Goal: Transaction & Acquisition: Purchase product/service

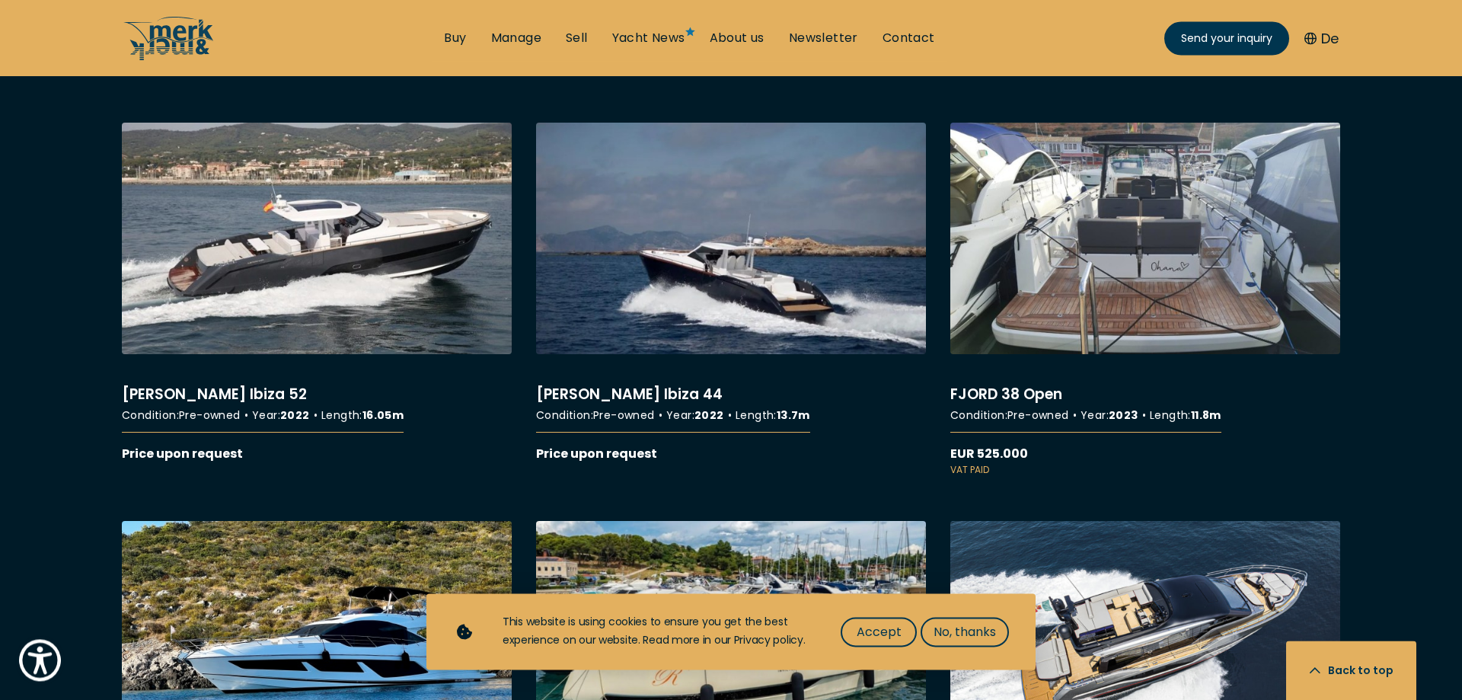
scroll to position [4619, 0]
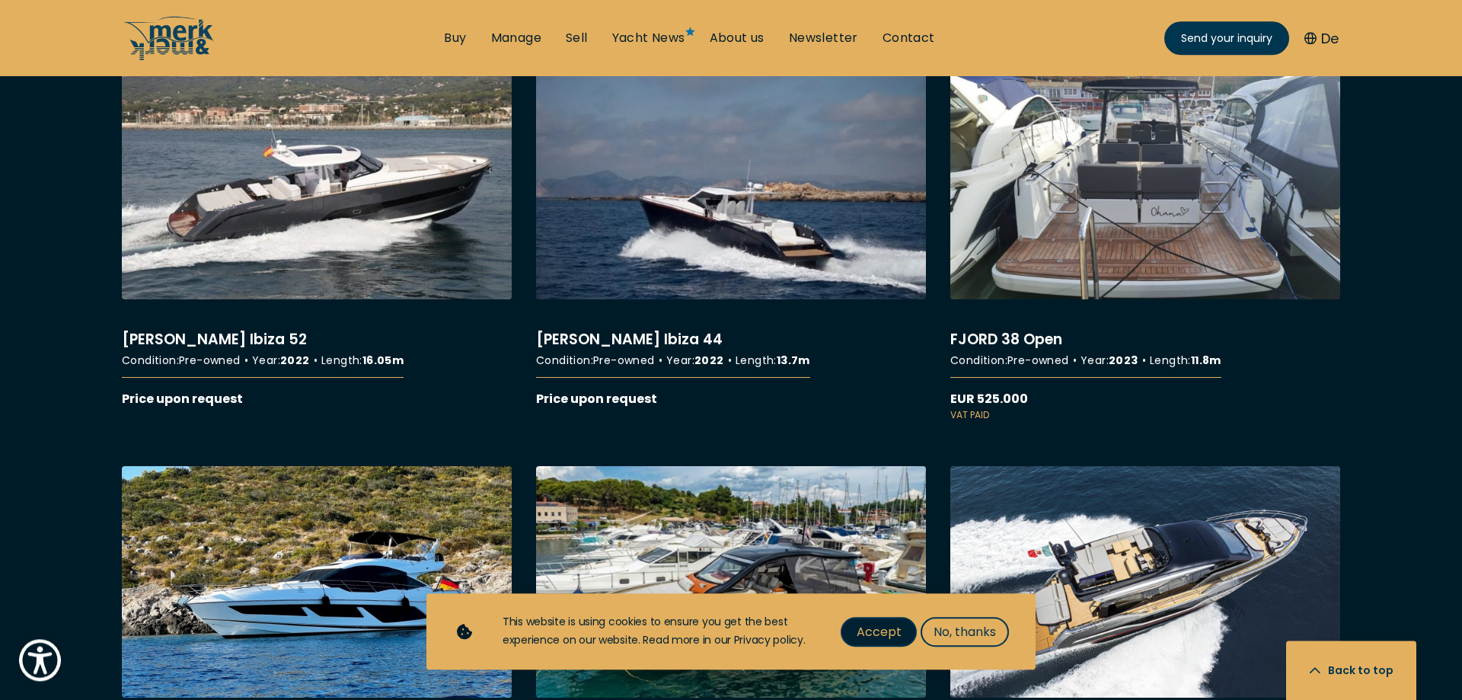
click at [887, 628] on span "Accept" at bounding box center [879, 631] width 45 height 19
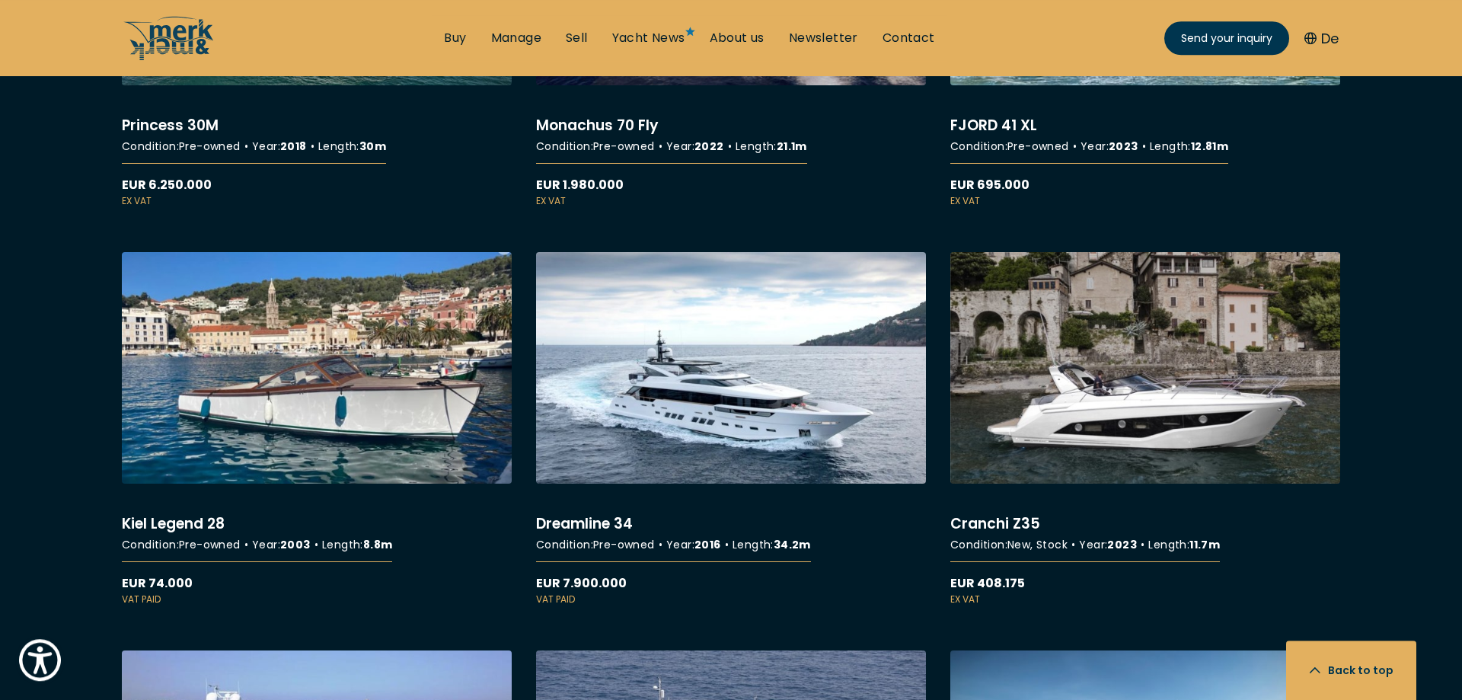
scroll to position [8839, 0]
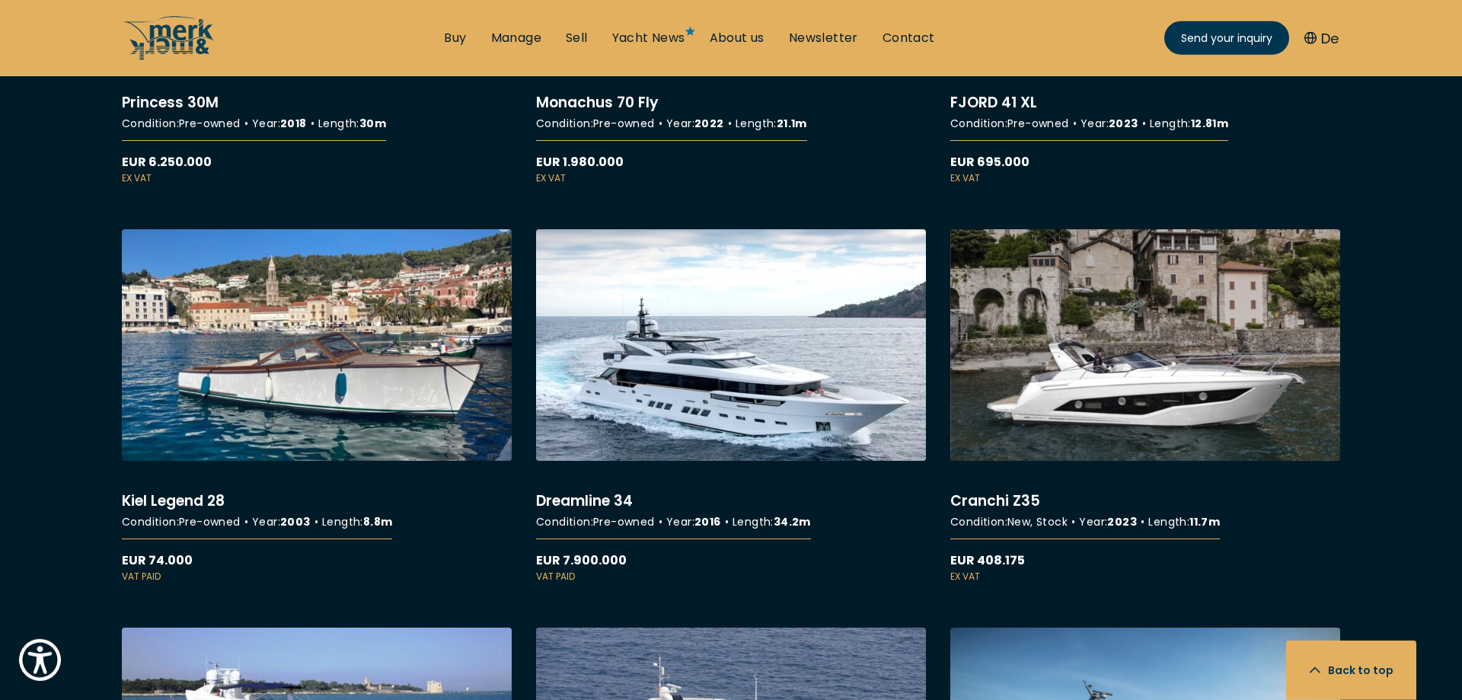
click at [769, 391] on link "More details about Dreamline 34" at bounding box center [731, 406] width 390 height 354
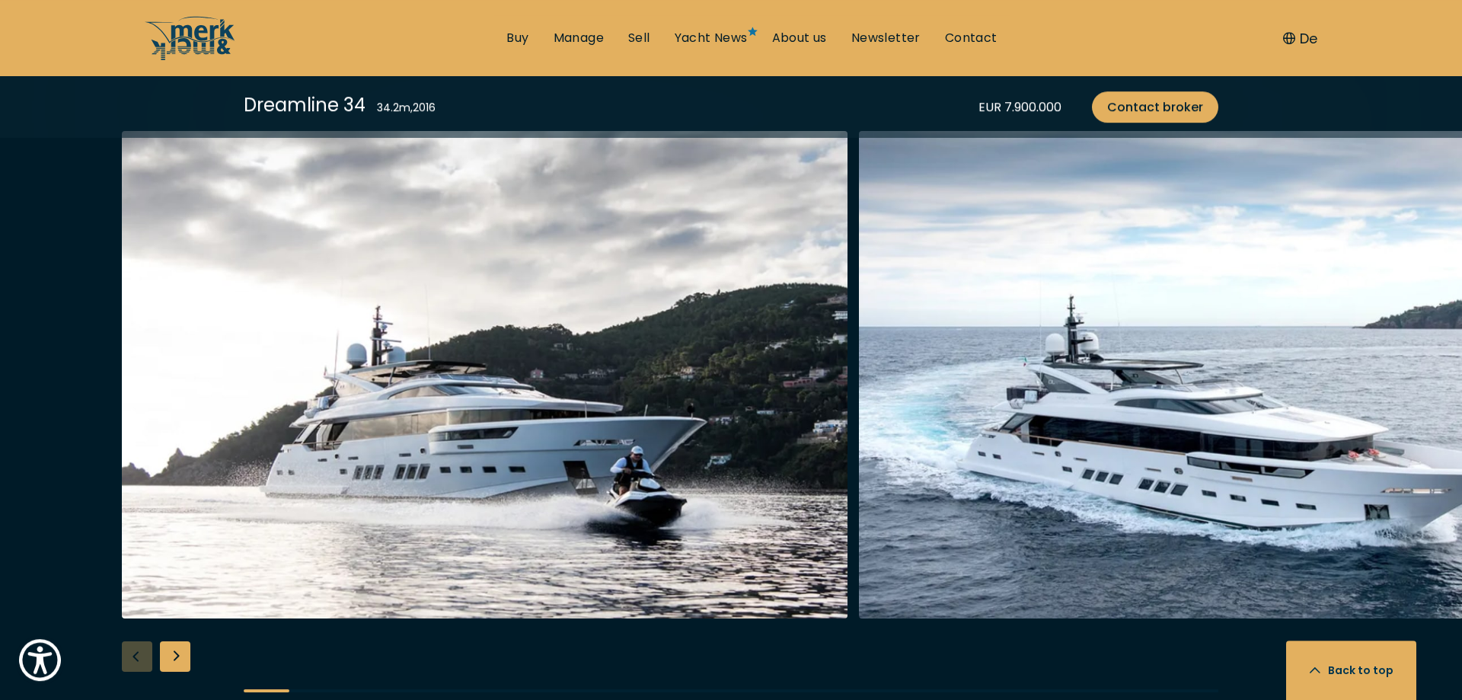
scroll to position [1791, 0]
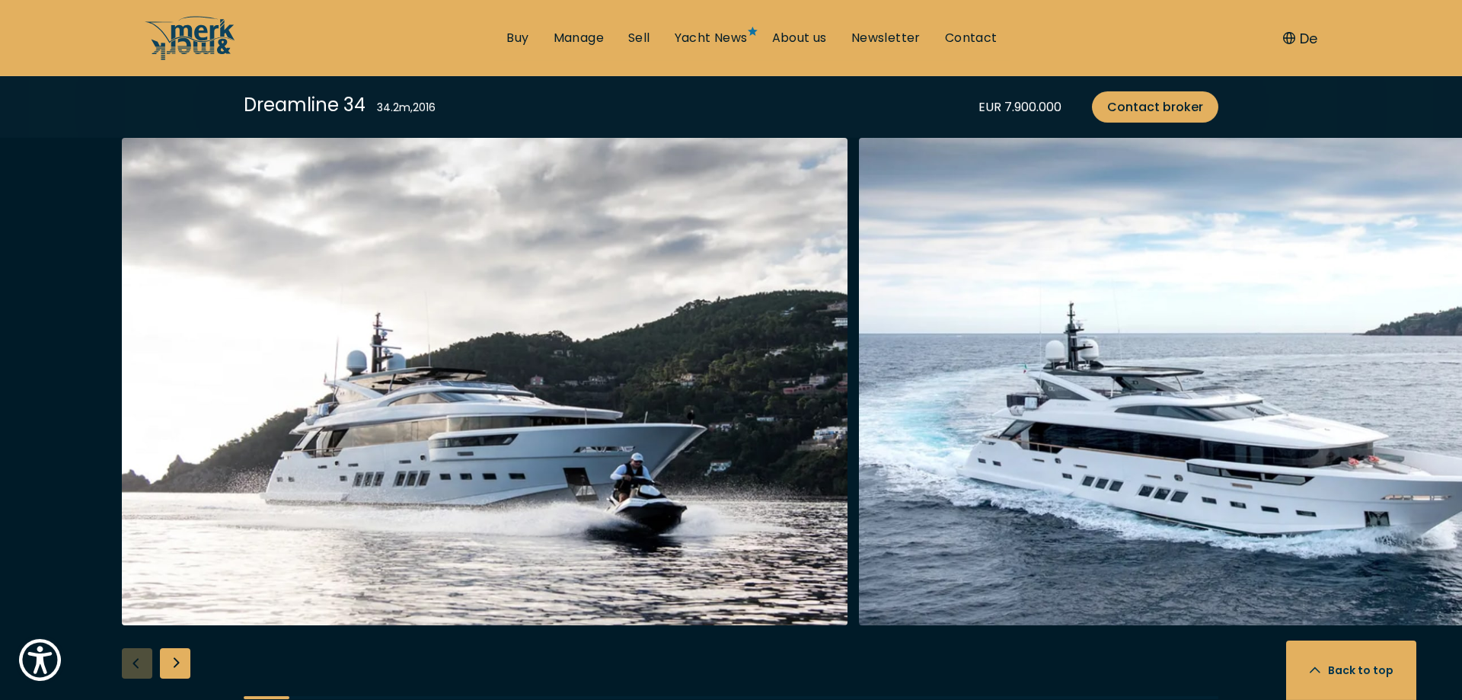
click at [177, 648] on div "Next slide" at bounding box center [175, 663] width 30 height 30
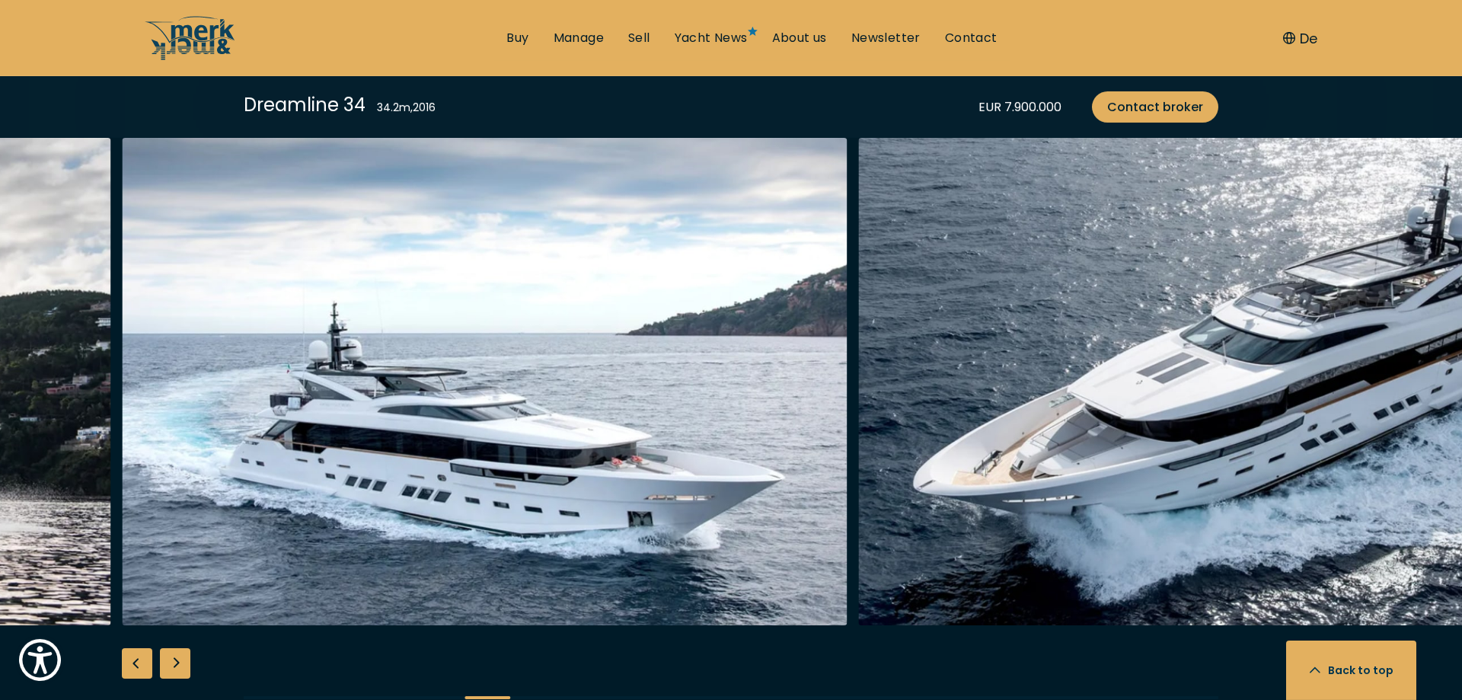
click at [177, 648] on div "Next slide" at bounding box center [175, 663] width 30 height 30
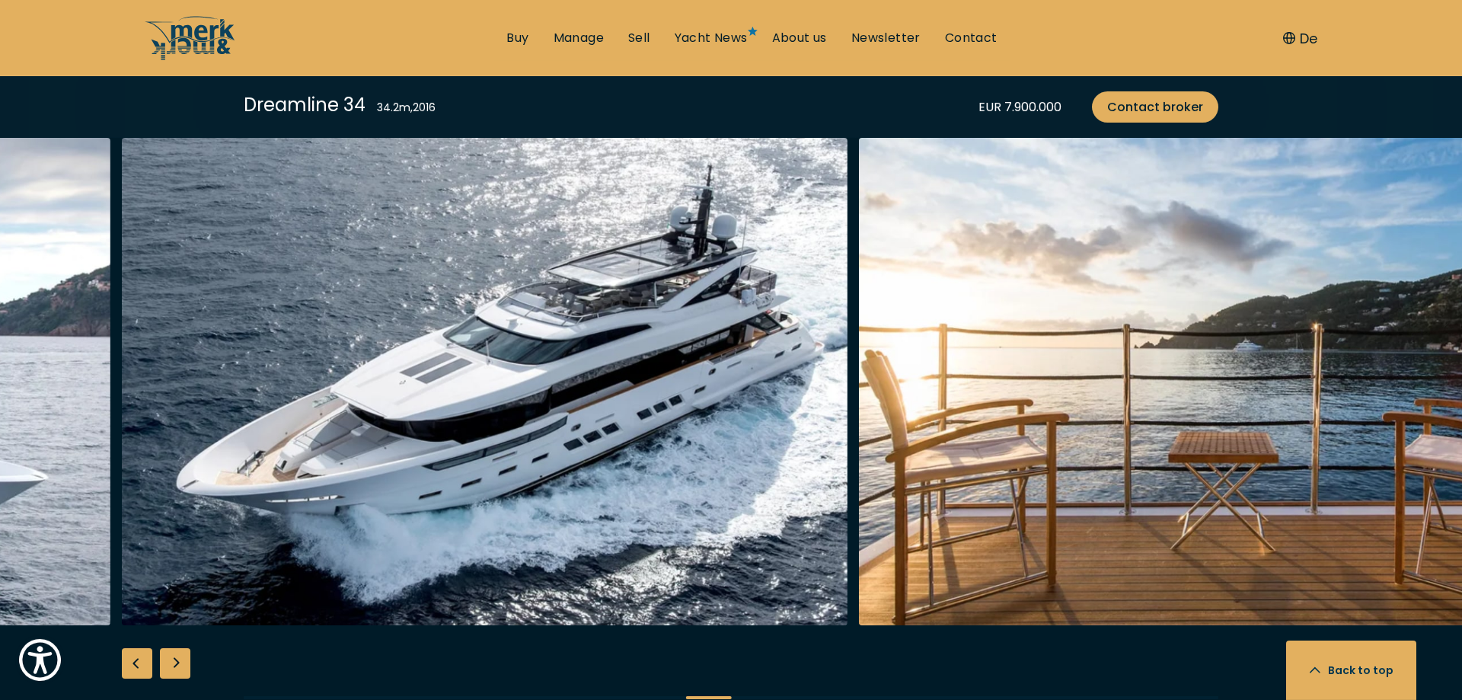
click at [177, 648] on div "Next slide" at bounding box center [175, 663] width 30 height 30
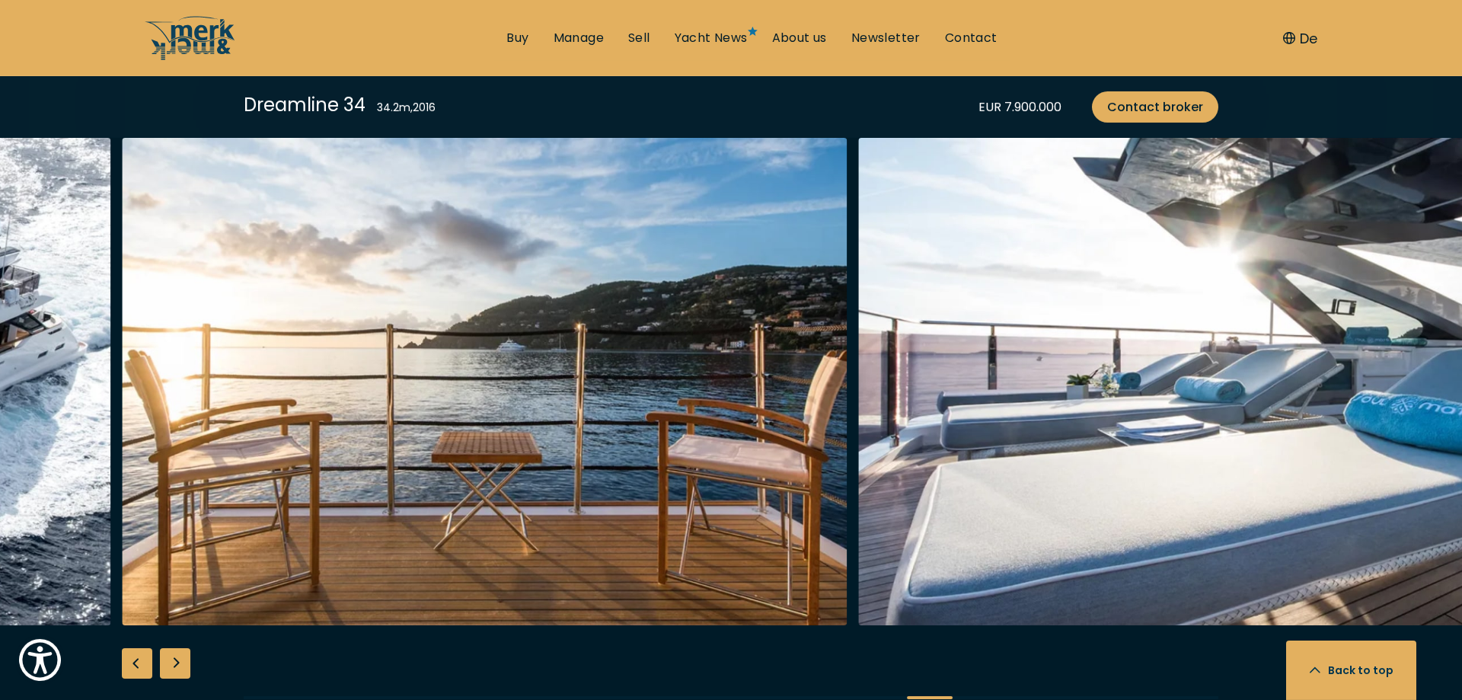
click at [177, 648] on div "Next slide" at bounding box center [175, 663] width 30 height 30
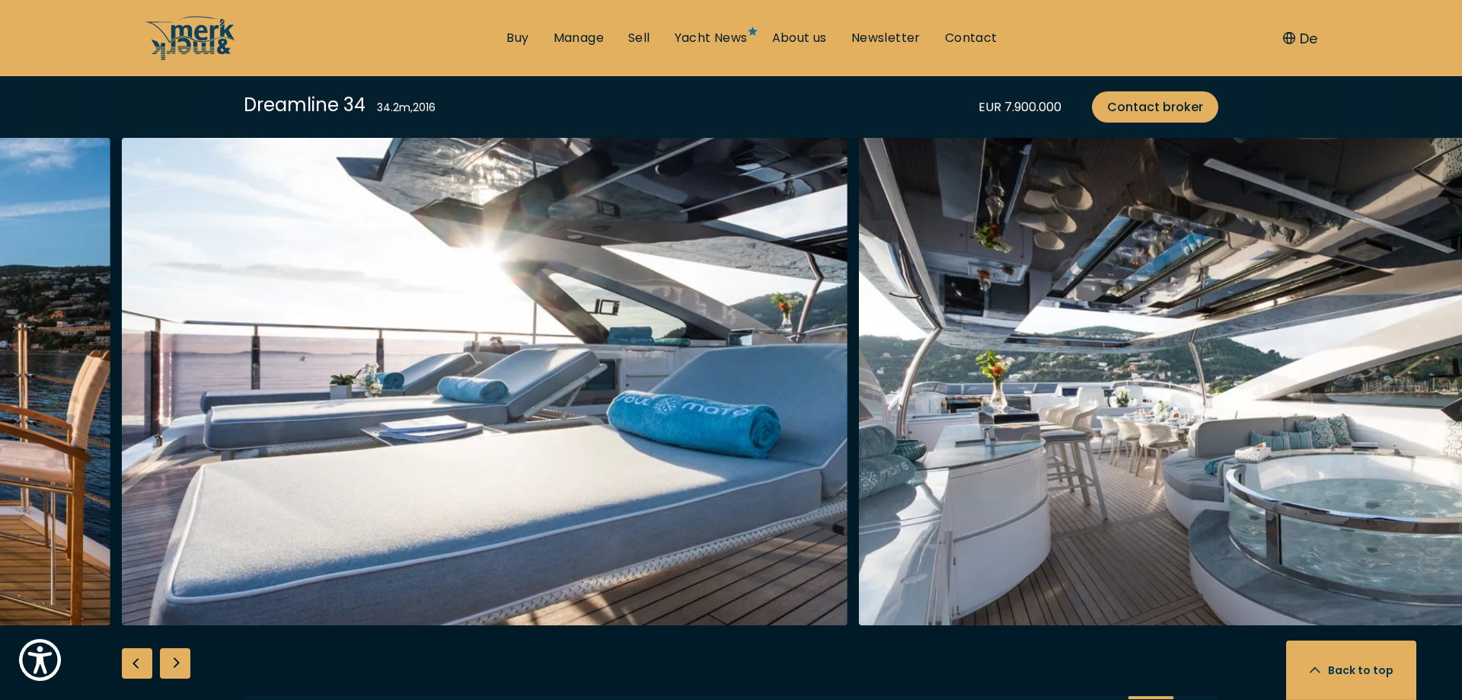
click at [177, 648] on div "Next slide" at bounding box center [175, 663] width 30 height 30
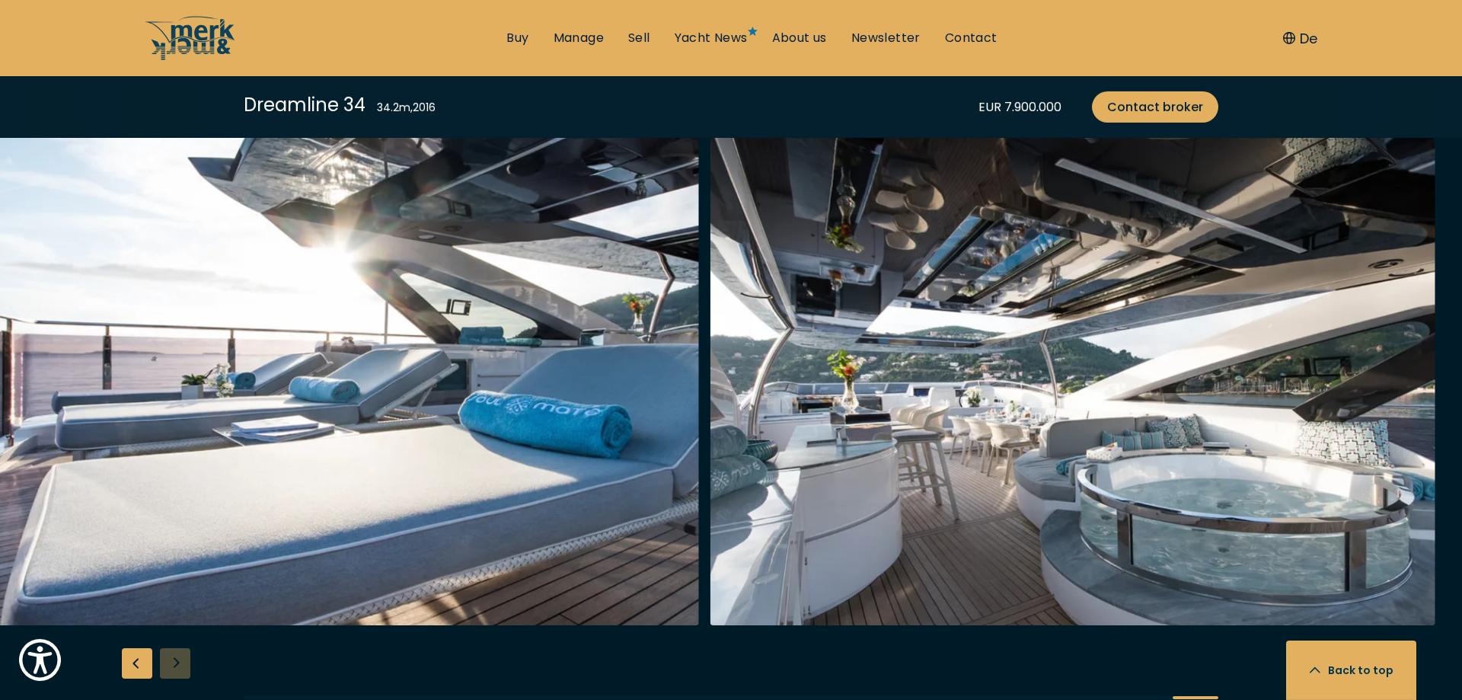
click at [177, 631] on div at bounding box center [731, 431] width 1462 height 586
click at [133, 648] on div "Previous slide" at bounding box center [137, 663] width 30 height 30
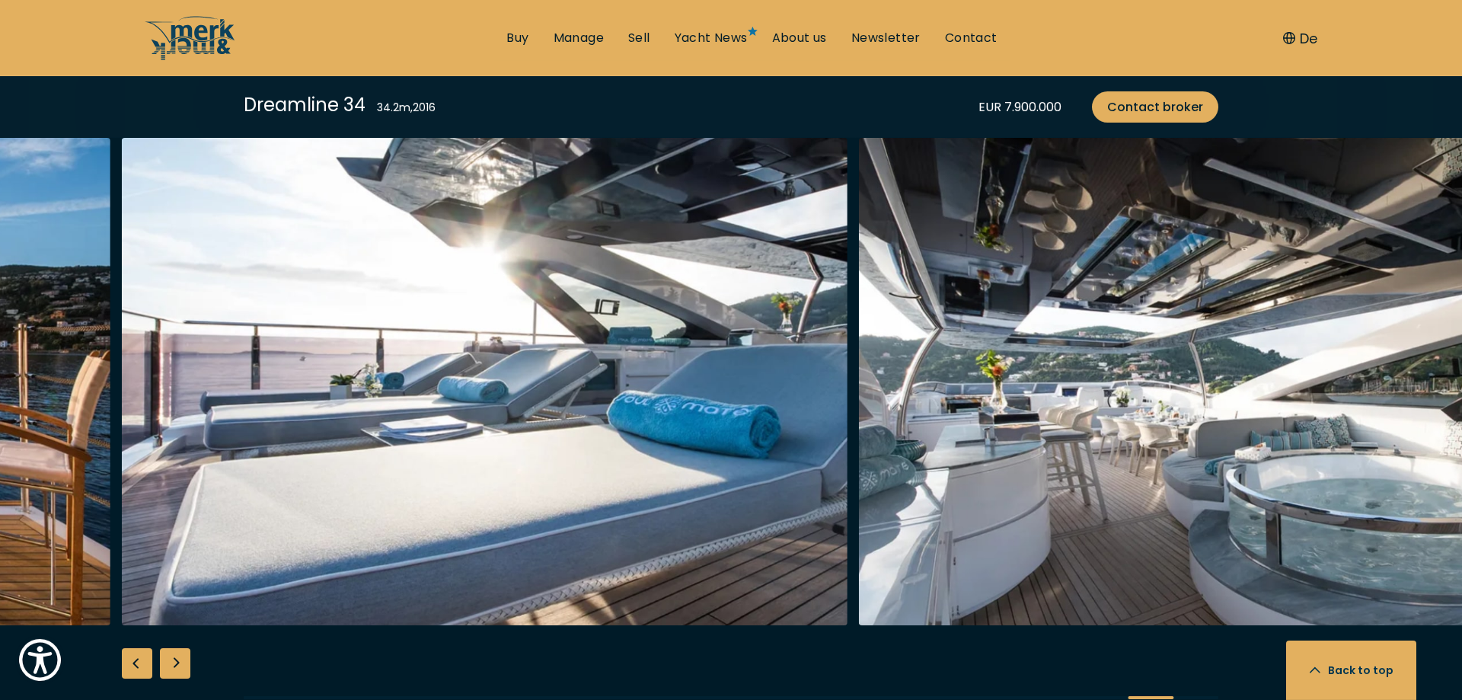
click at [133, 648] on div "Previous slide" at bounding box center [137, 663] width 30 height 30
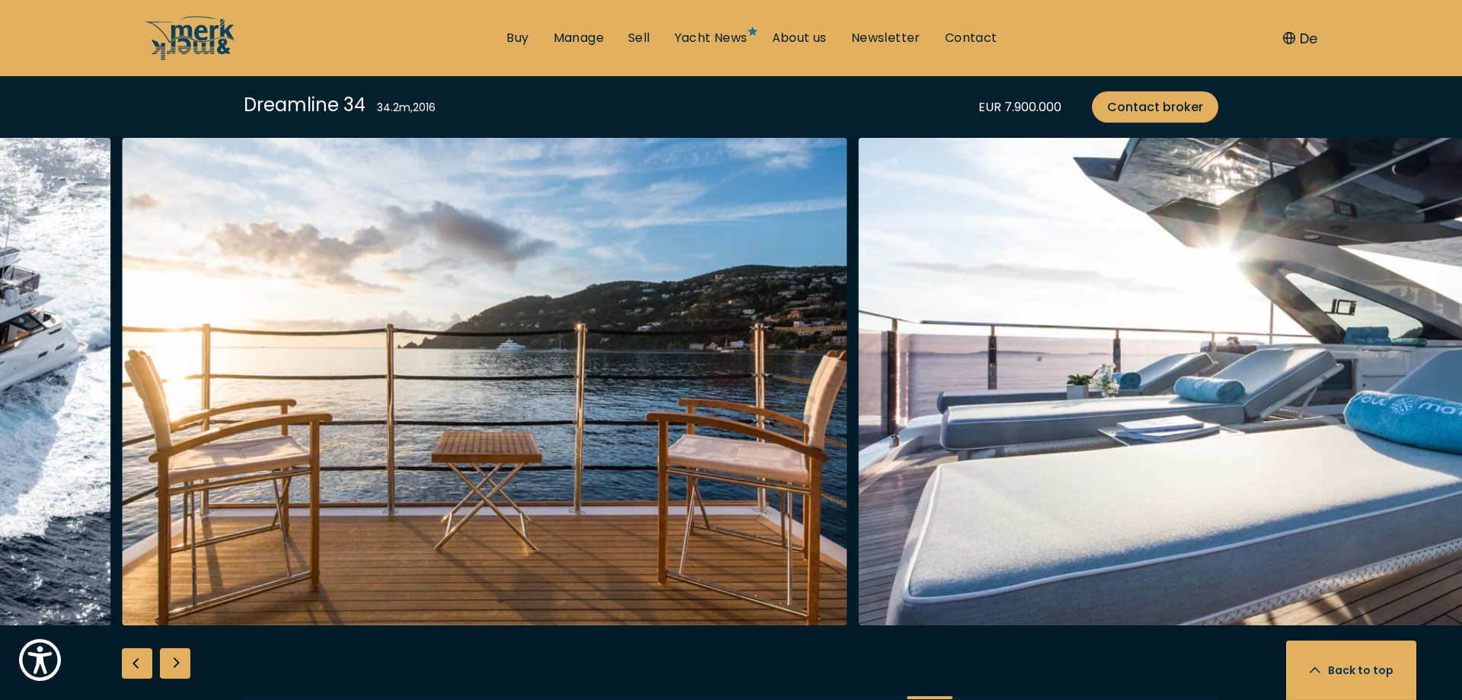
click at [133, 648] on div "Previous slide" at bounding box center [137, 663] width 30 height 30
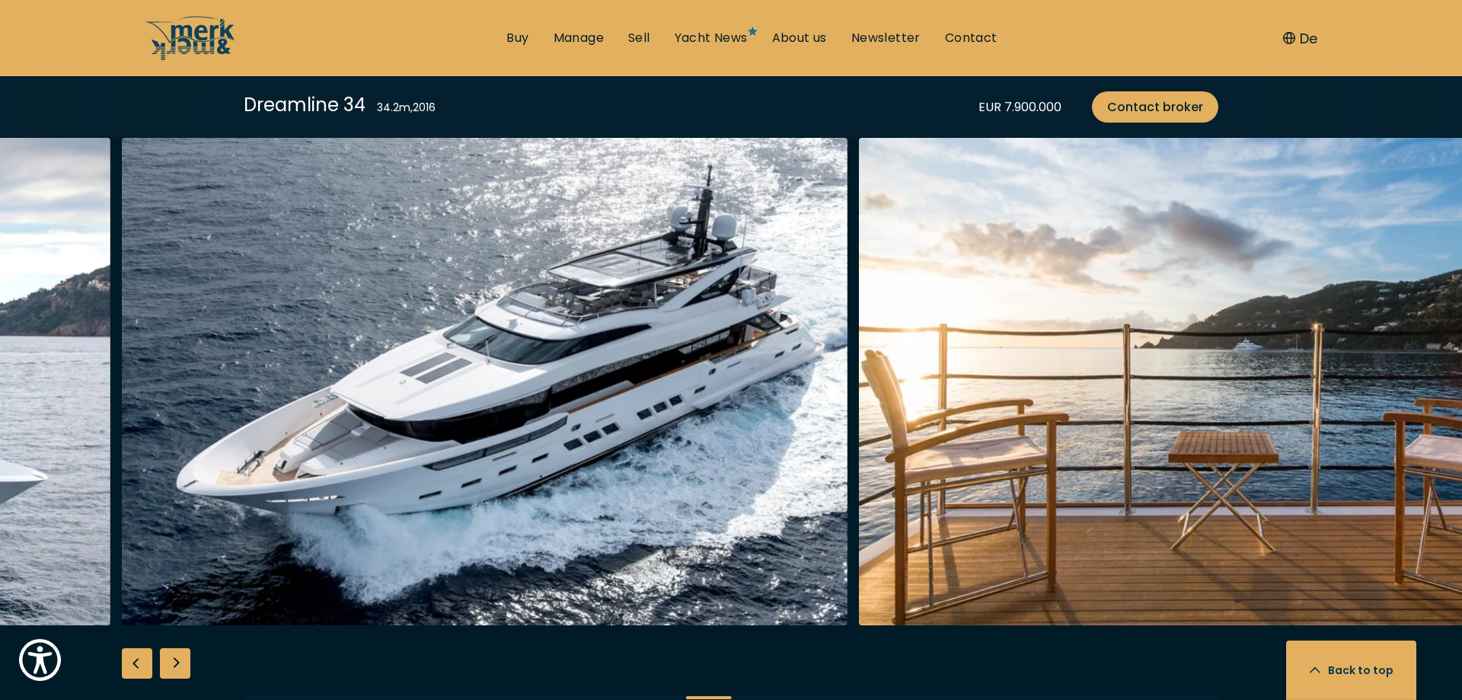
click at [133, 648] on div "Previous slide" at bounding box center [137, 663] width 30 height 30
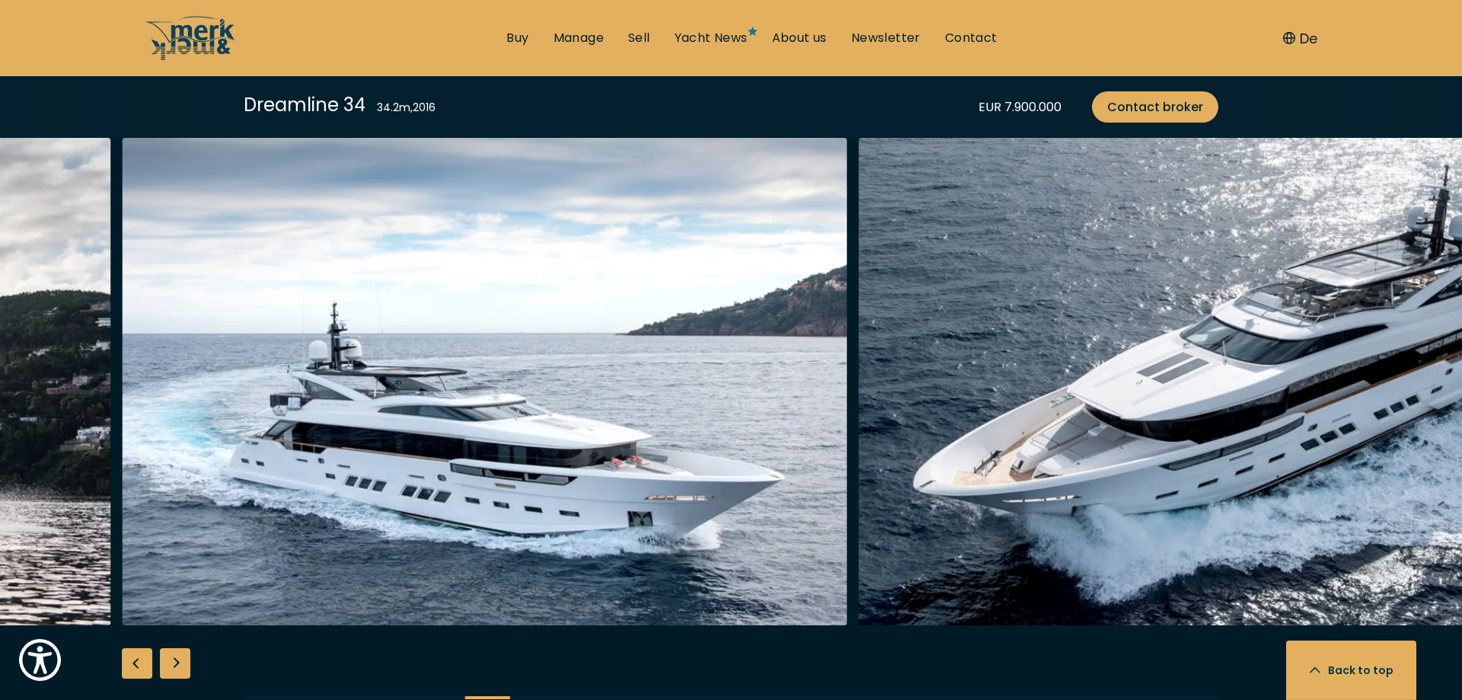
click at [133, 648] on div "Previous slide" at bounding box center [137, 663] width 30 height 30
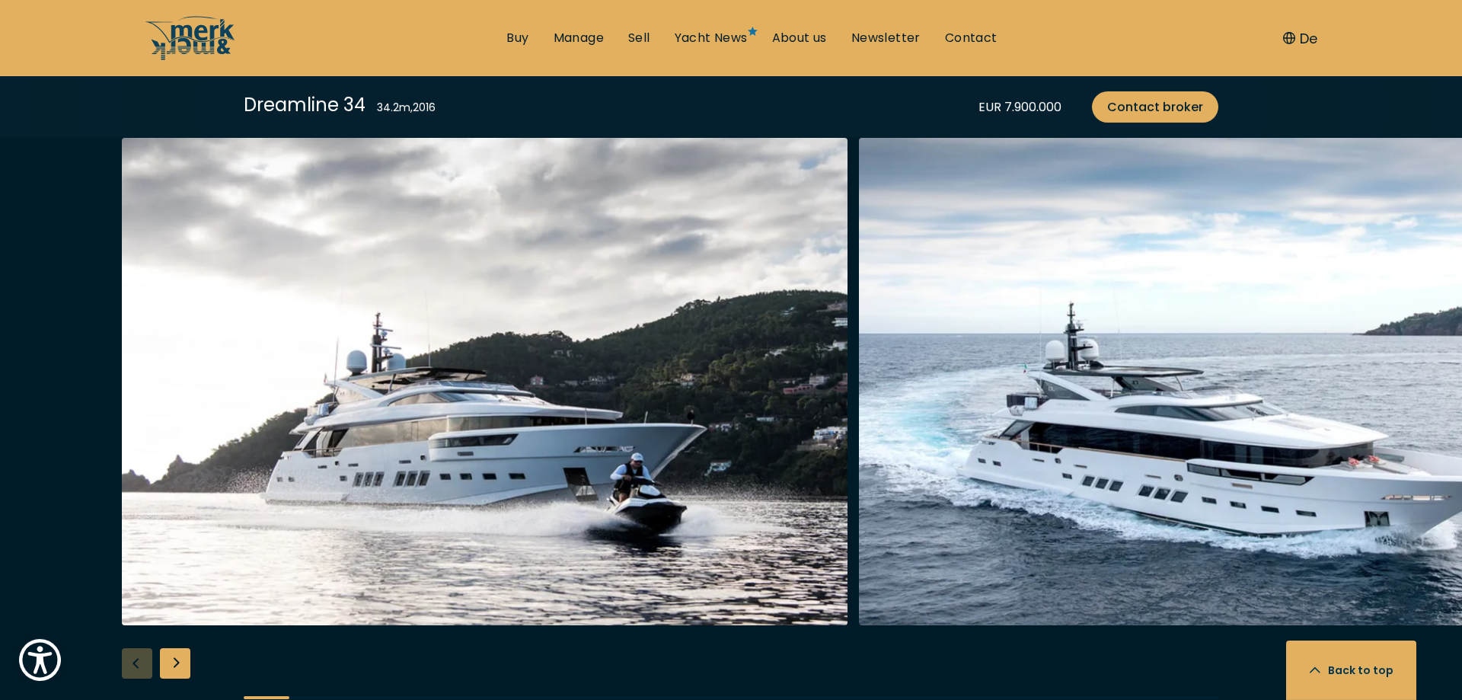
click at [133, 635] on div at bounding box center [731, 431] width 1462 height 586
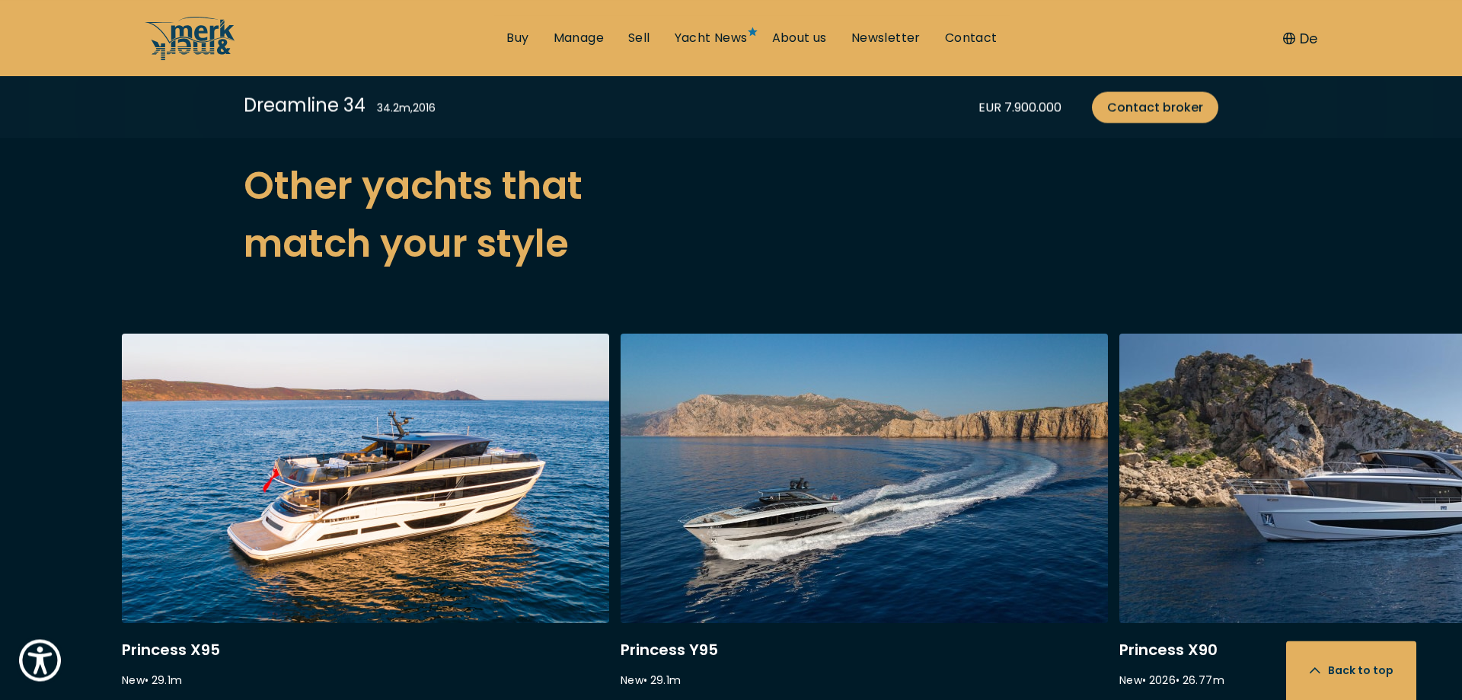
scroll to position [3757, 0]
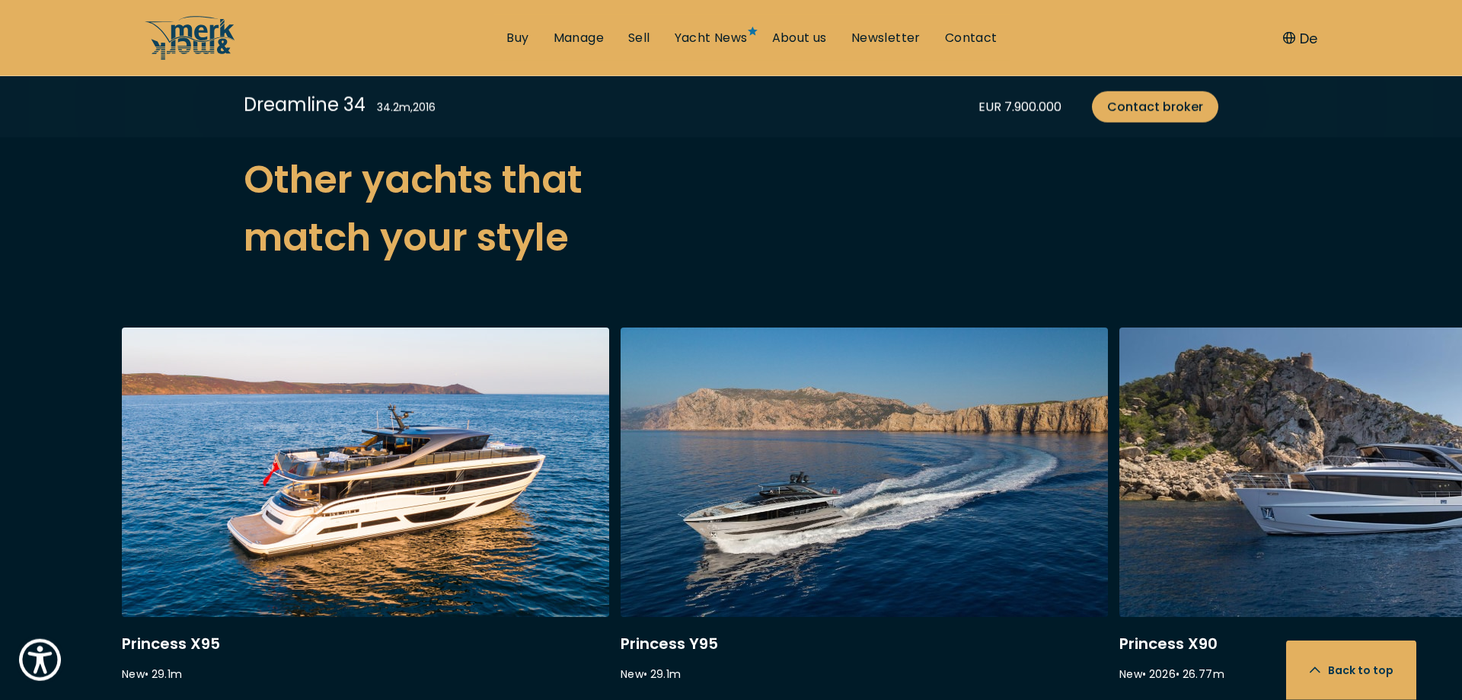
click at [421, 411] on link at bounding box center [365, 531] width 487 height 406
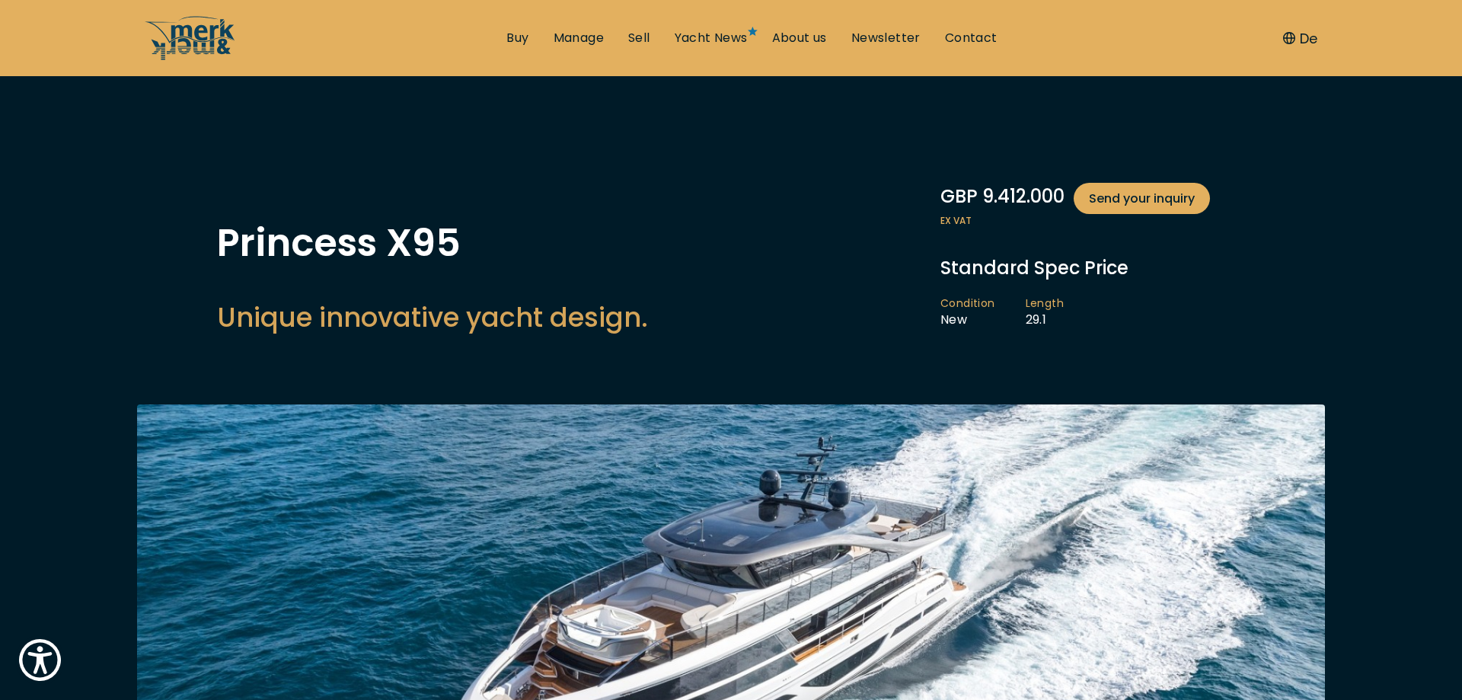
click at [709, 541] on img at bounding box center [731, 636] width 1188 height 464
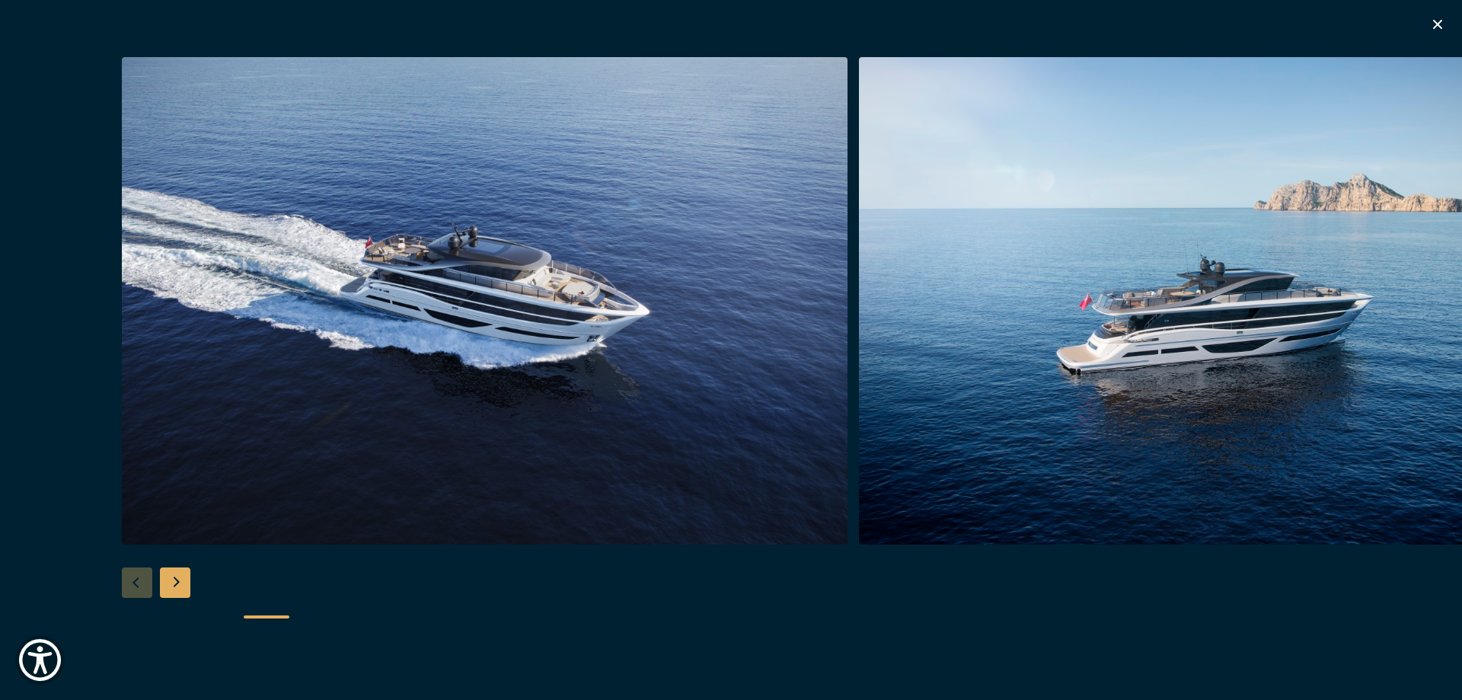
click at [669, 288] on img "button" at bounding box center [485, 300] width 726 height 487
click at [185, 582] on div "Next slide" at bounding box center [175, 582] width 30 height 30
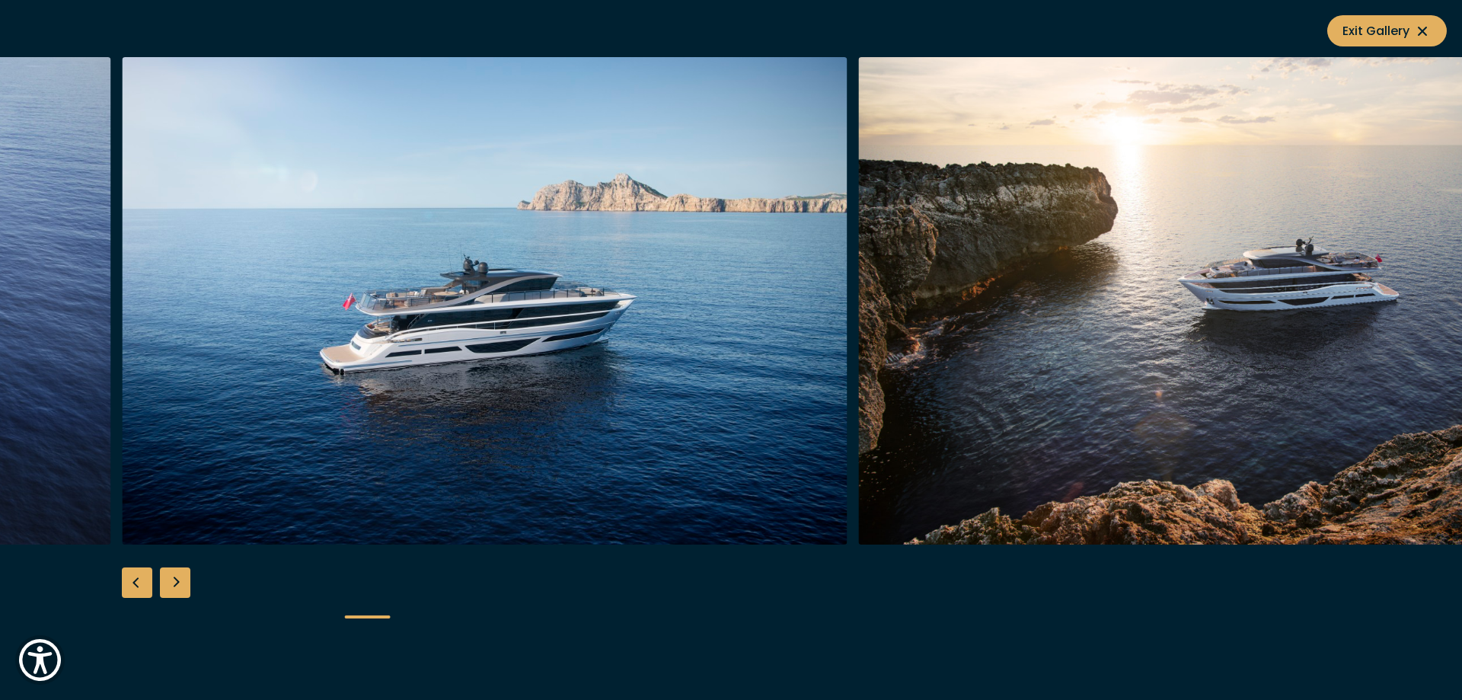
click at [185, 582] on div "Next slide" at bounding box center [175, 582] width 30 height 30
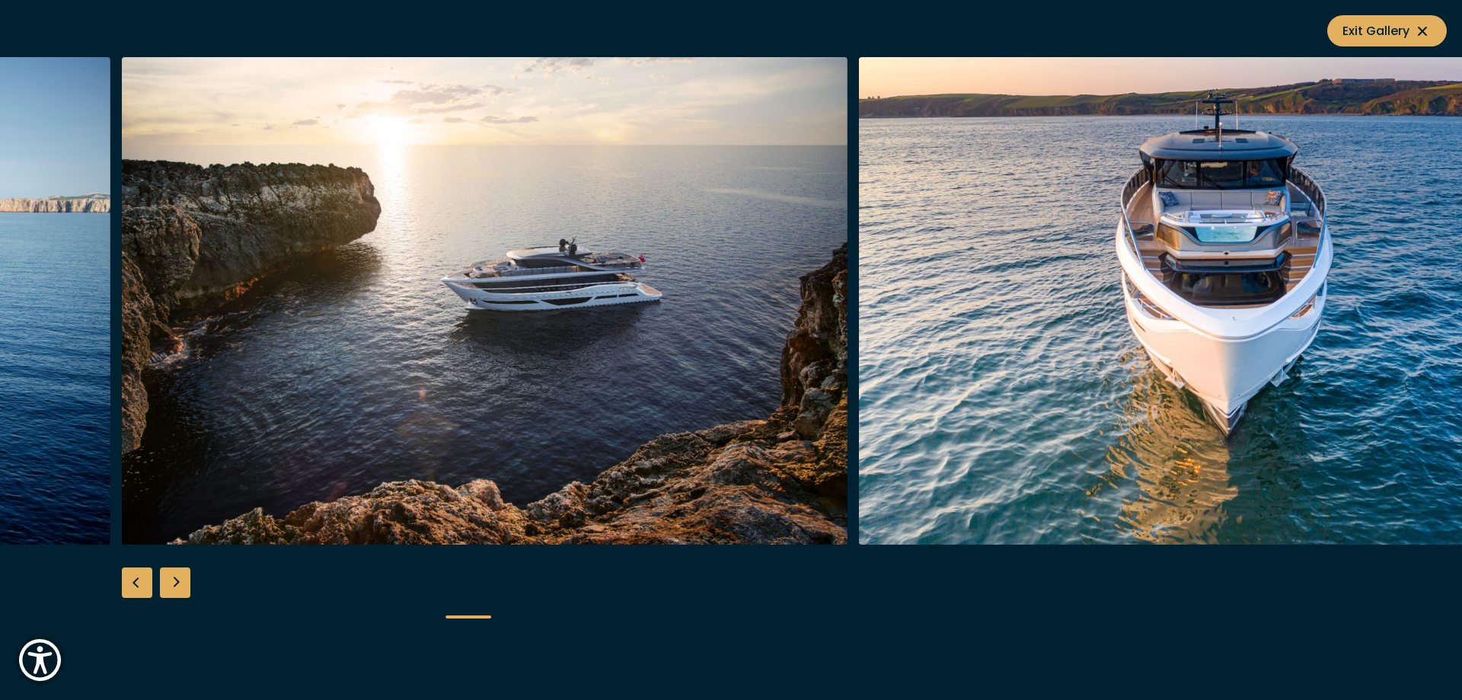
click at [185, 582] on div "Next slide" at bounding box center [175, 582] width 30 height 30
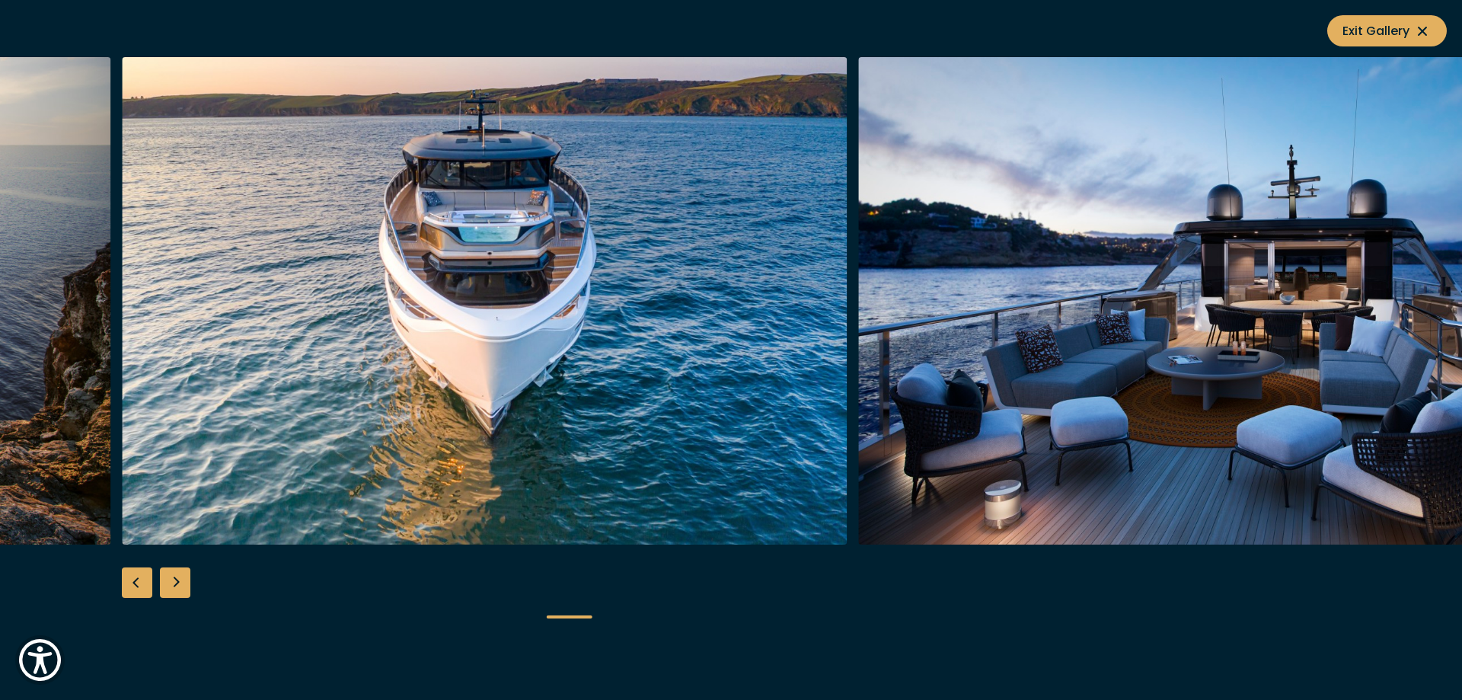
click at [185, 582] on div "Next slide" at bounding box center [175, 582] width 30 height 30
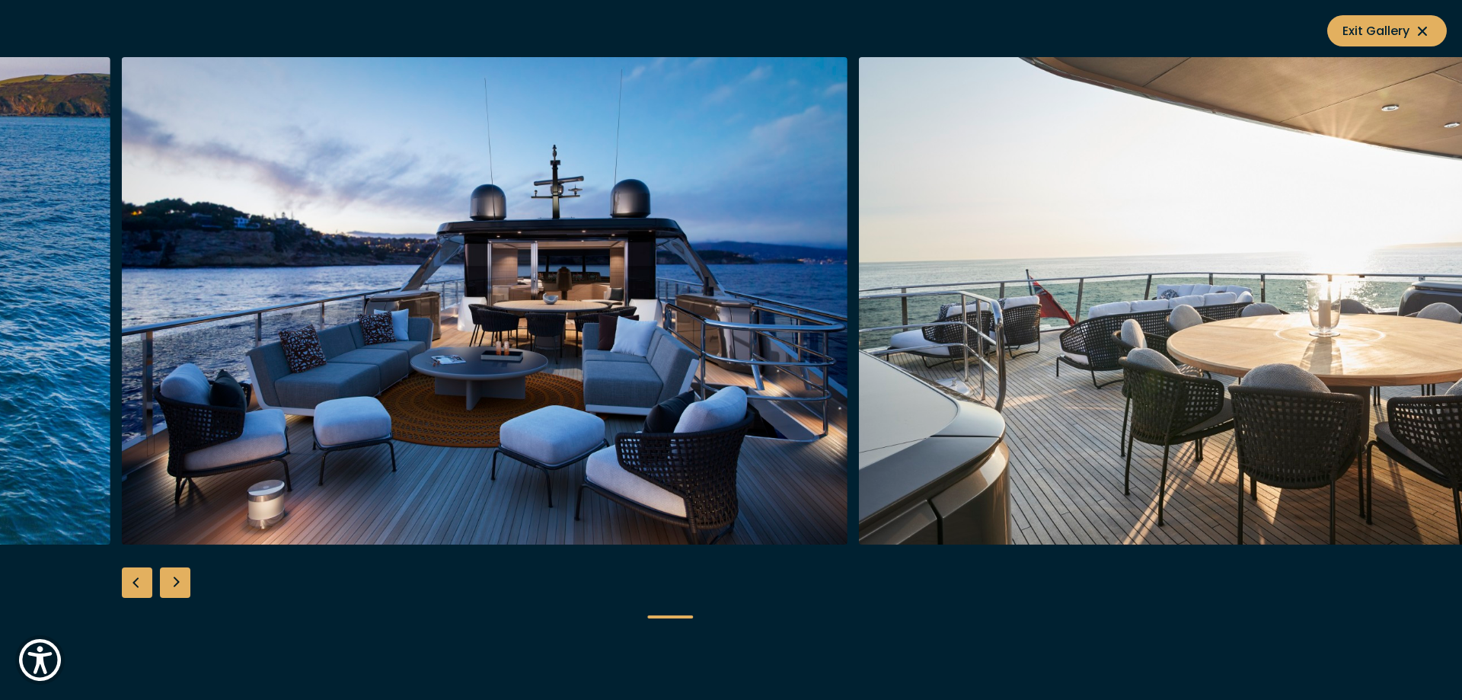
click at [185, 582] on div "Next slide" at bounding box center [175, 582] width 30 height 30
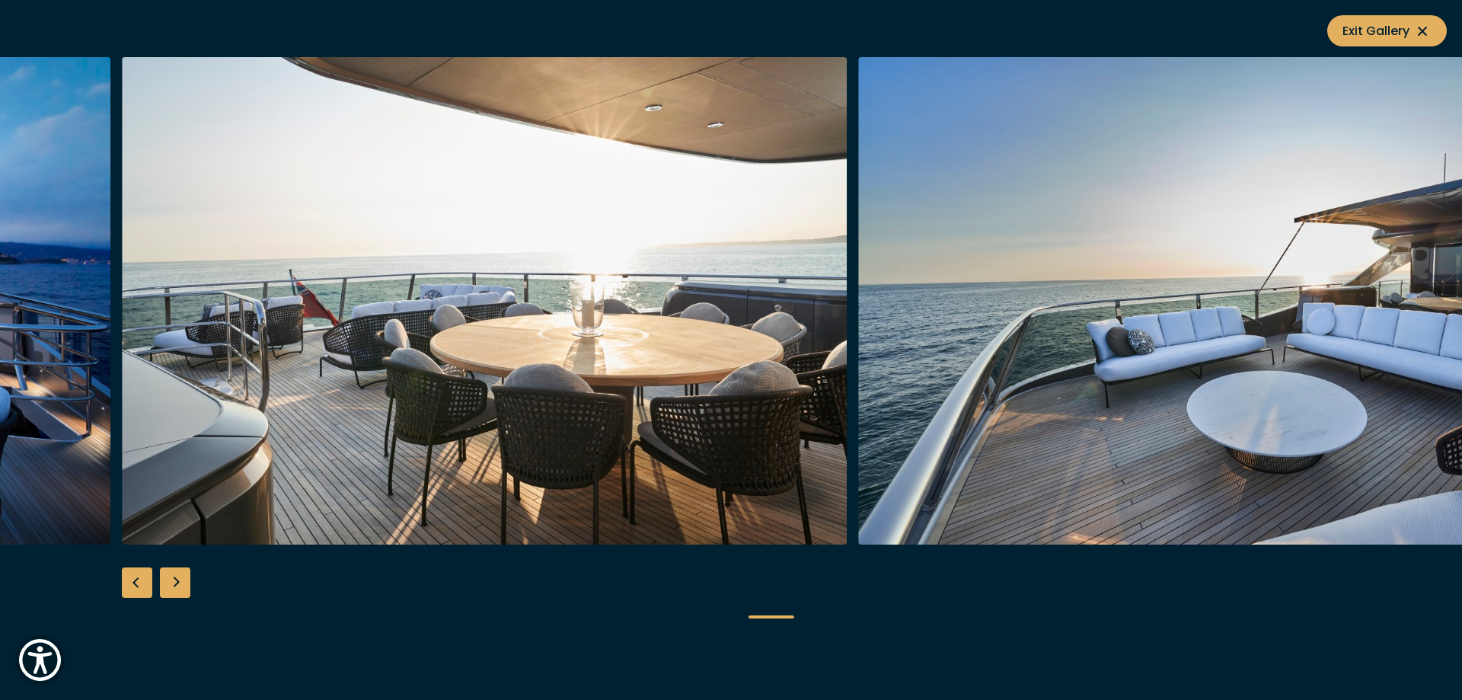
click at [185, 582] on div "Next slide" at bounding box center [175, 582] width 30 height 30
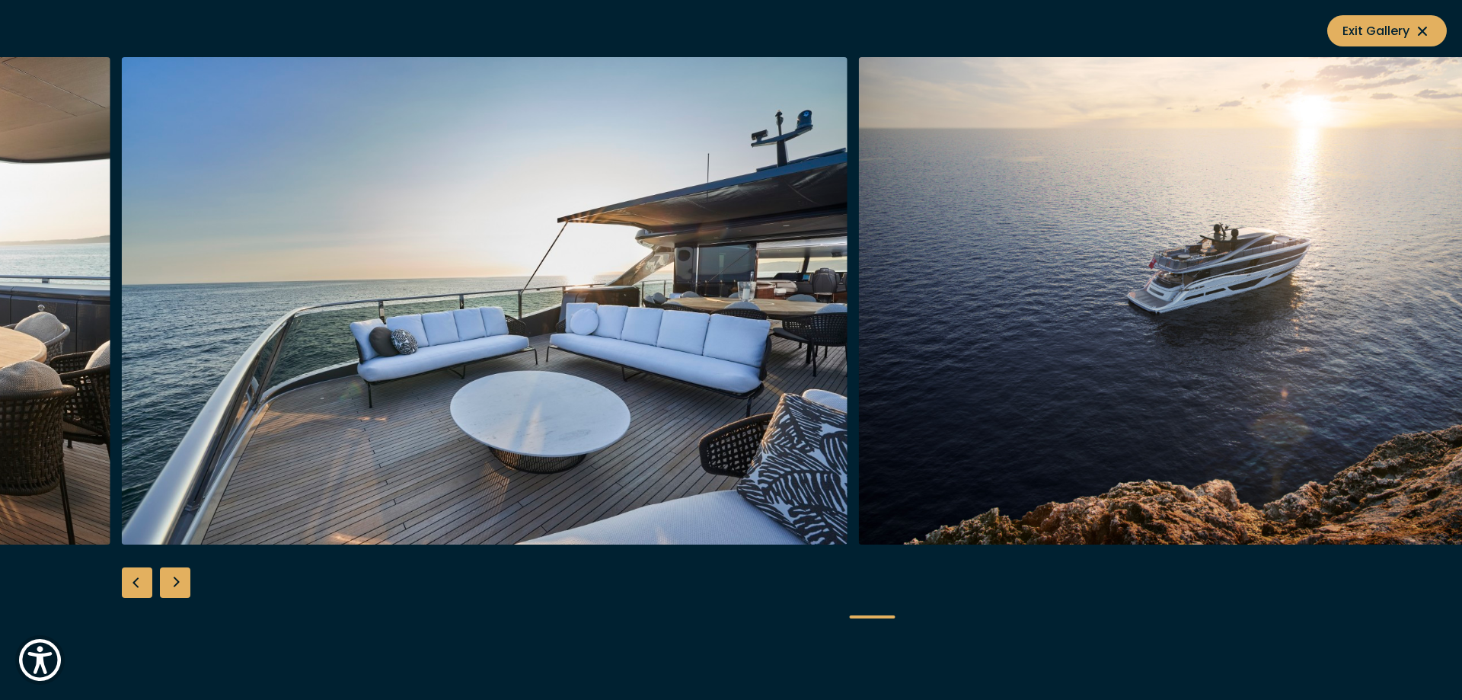
click at [185, 582] on div "Next slide" at bounding box center [175, 582] width 30 height 30
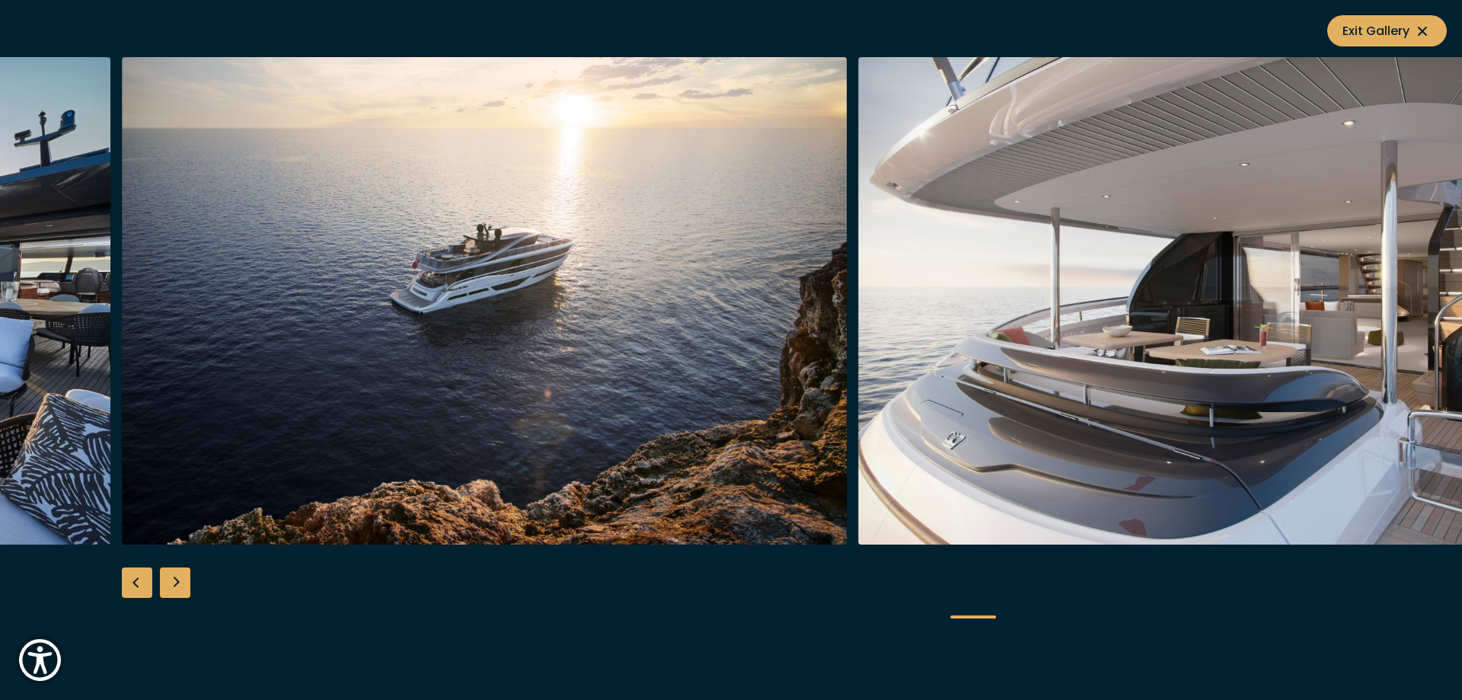
click at [185, 582] on div "Next slide" at bounding box center [175, 582] width 30 height 30
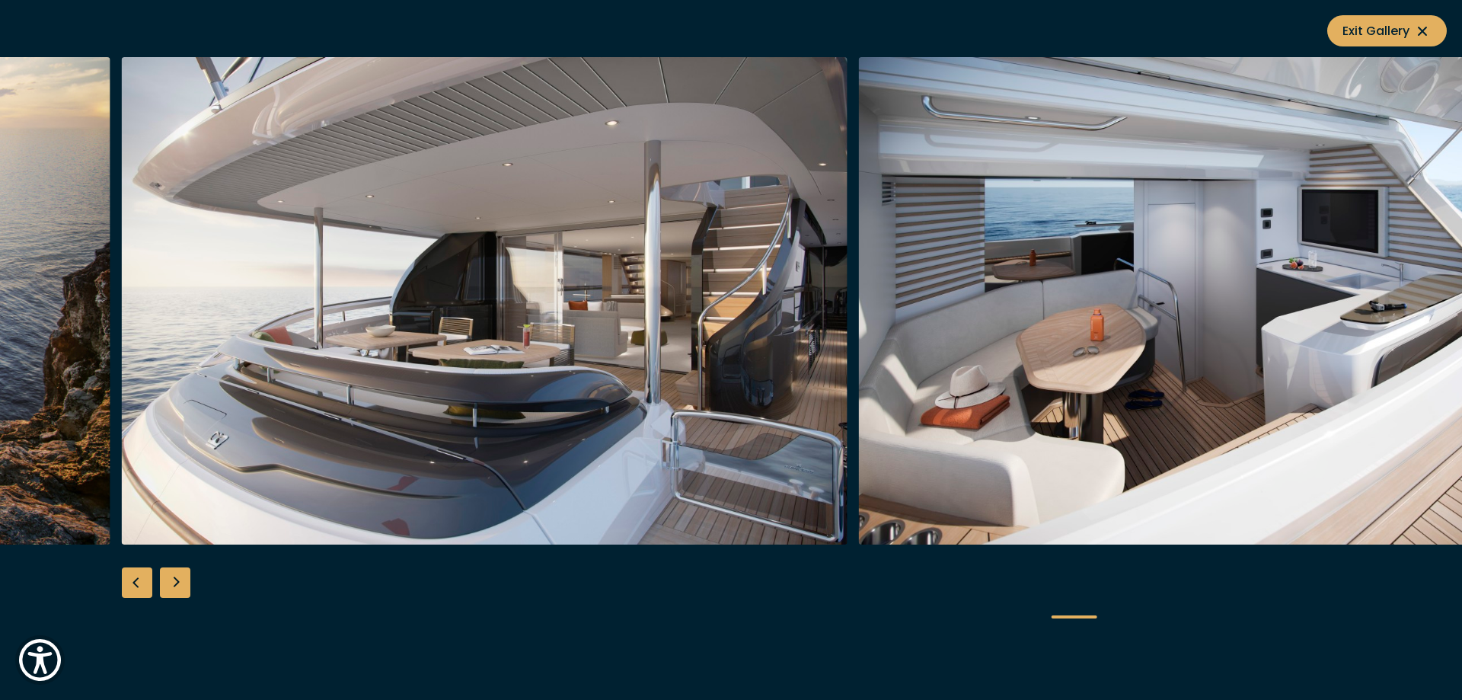
click at [185, 582] on div "Next slide" at bounding box center [175, 582] width 30 height 30
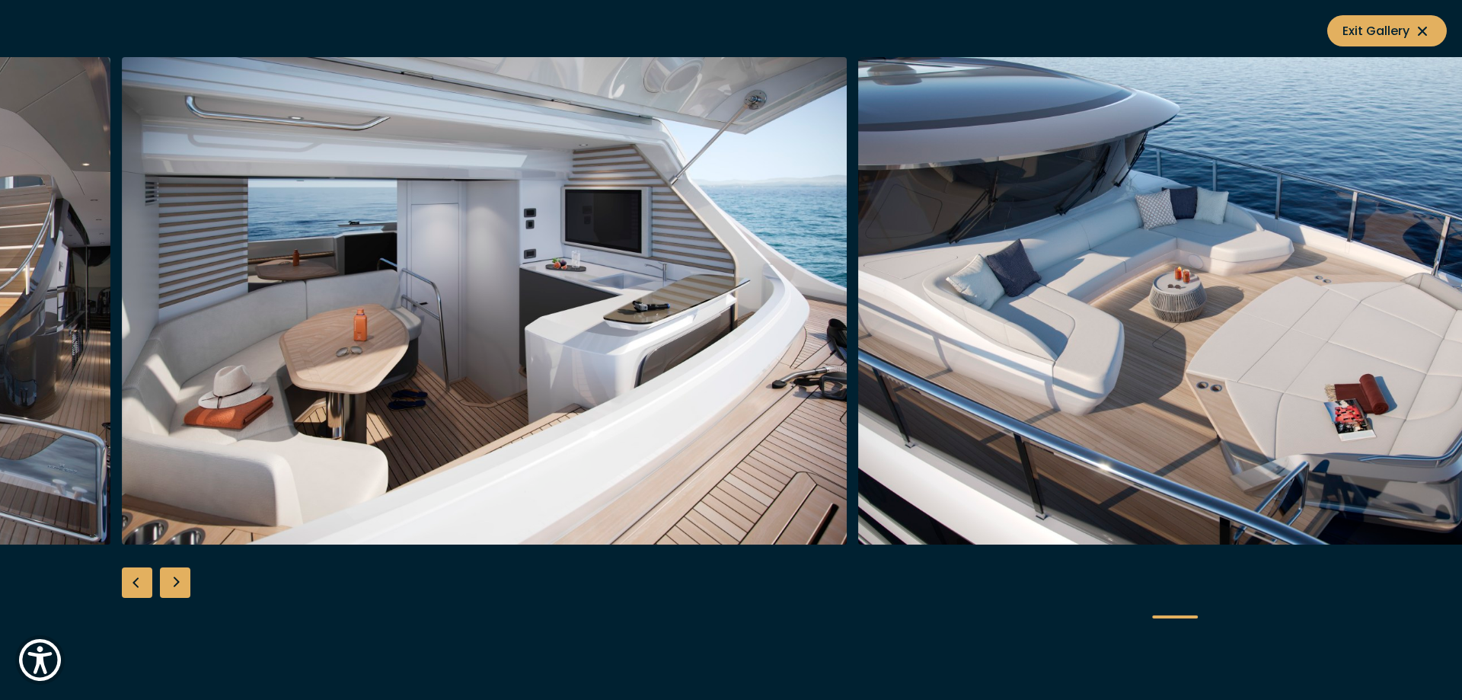
click at [185, 582] on div "Next slide" at bounding box center [175, 582] width 30 height 30
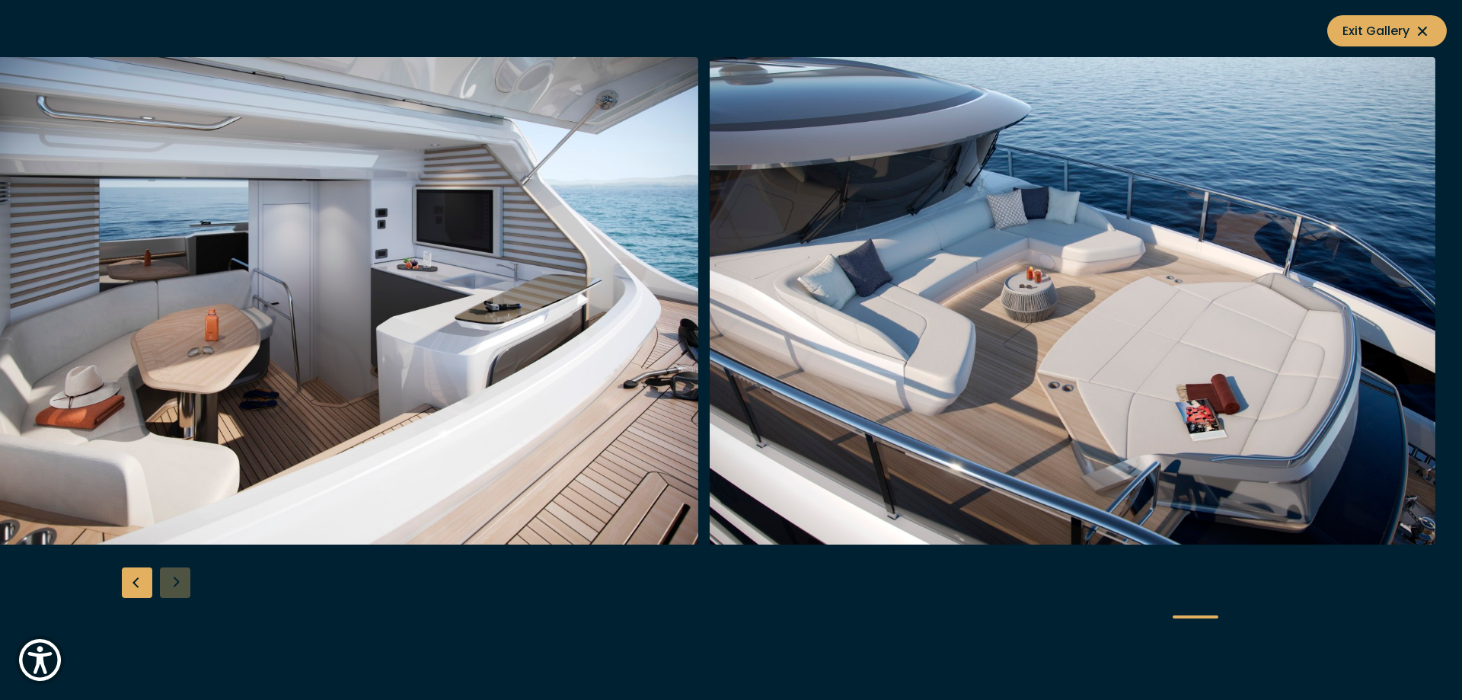
click at [185, 582] on div at bounding box center [731, 350] width 1462 height 586
click at [1103, 177] on img "button" at bounding box center [1073, 300] width 726 height 487
click at [131, 583] on div "Previous slide" at bounding box center [137, 582] width 30 height 30
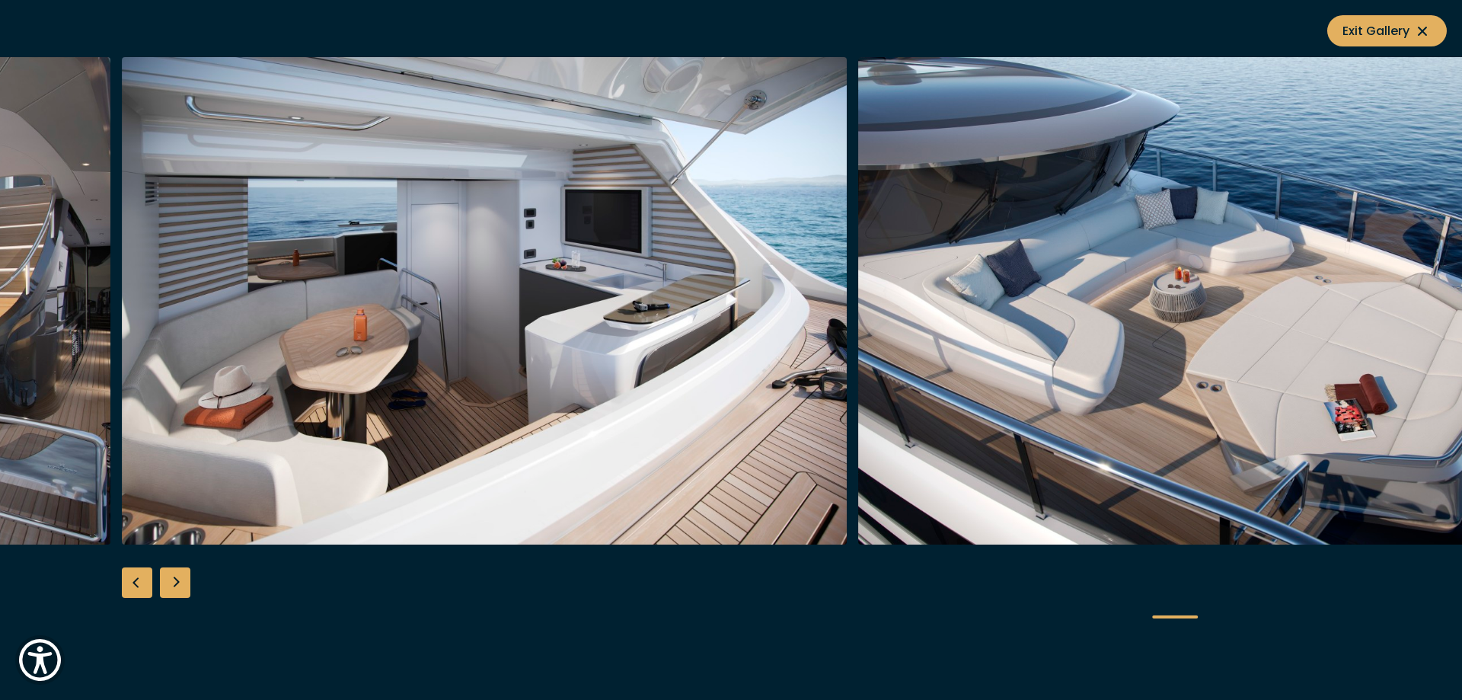
click at [131, 583] on div "Previous slide" at bounding box center [137, 582] width 30 height 30
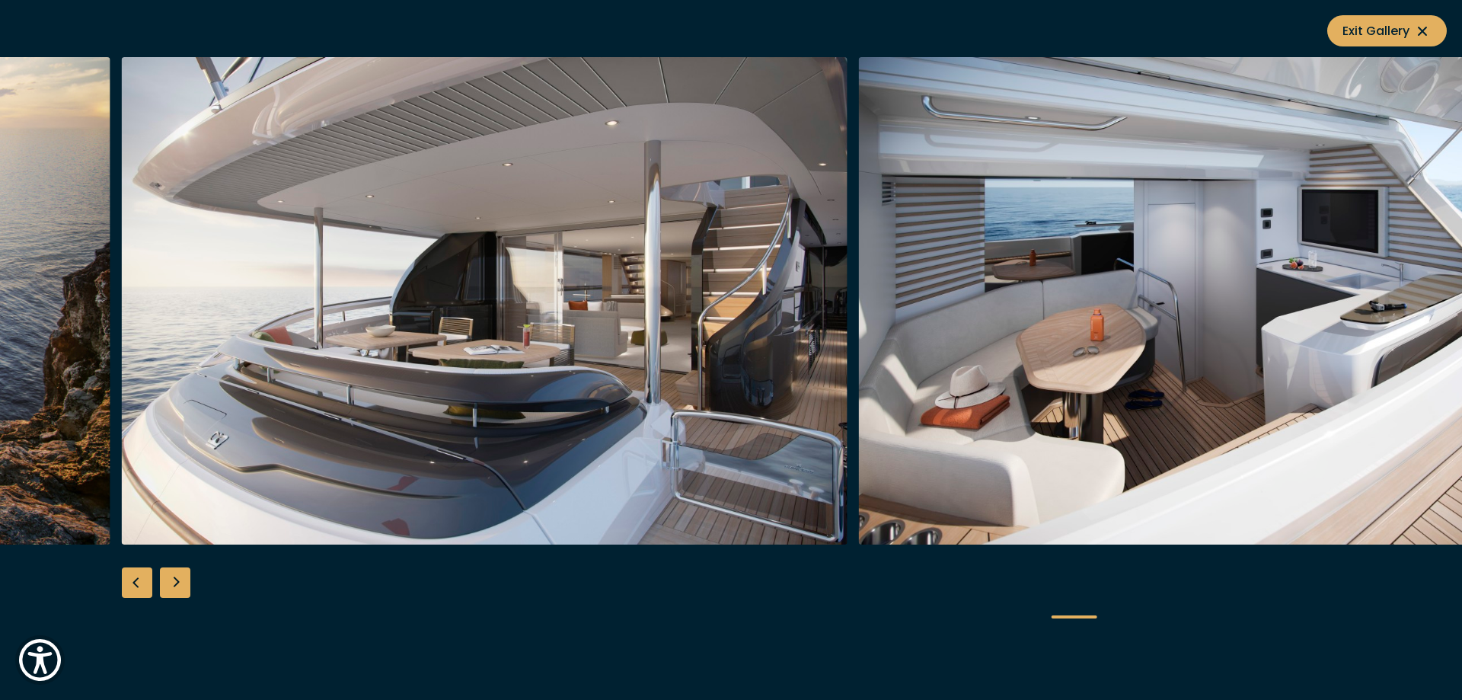
click at [131, 583] on div "Previous slide" at bounding box center [137, 582] width 30 height 30
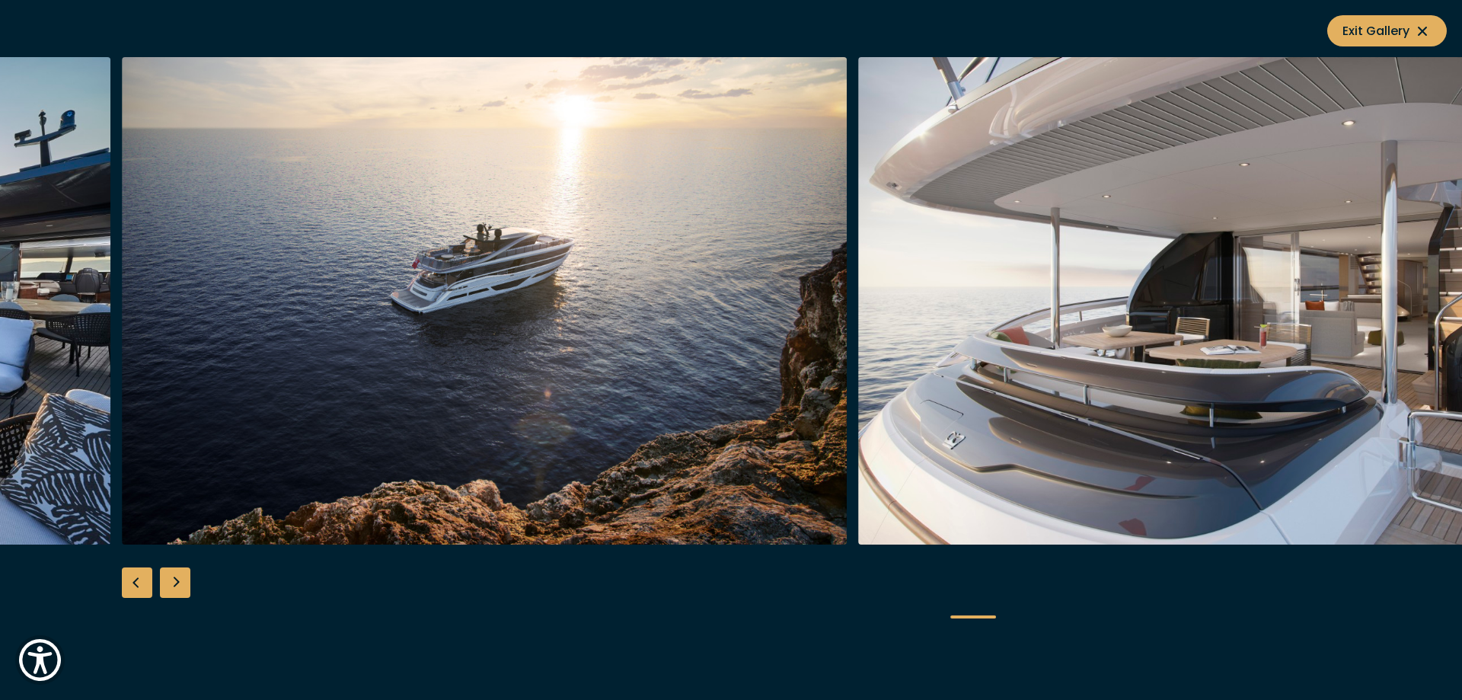
click at [131, 583] on div "Previous slide" at bounding box center [137, 582] width 30 height 30
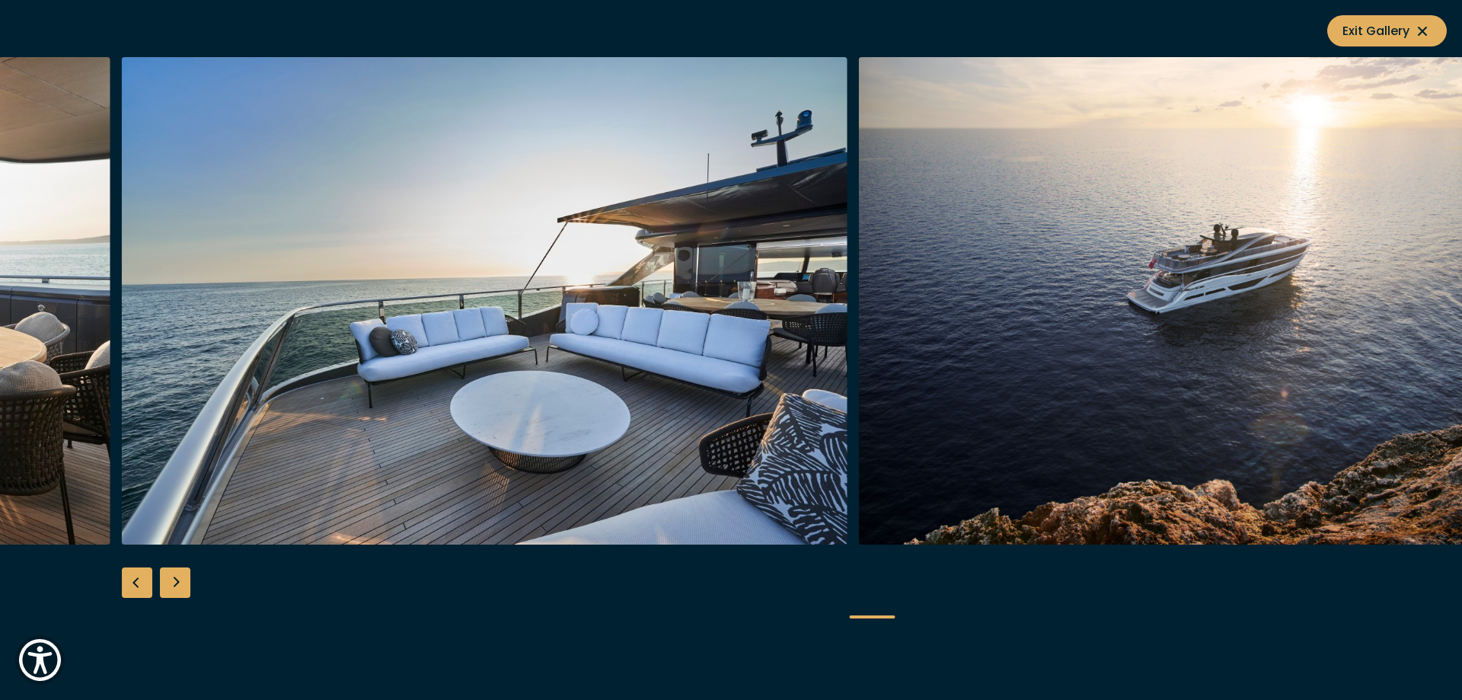
click at [131, 583] on div "Previous slide" at bounding box center [137, 582] width 30 height 30
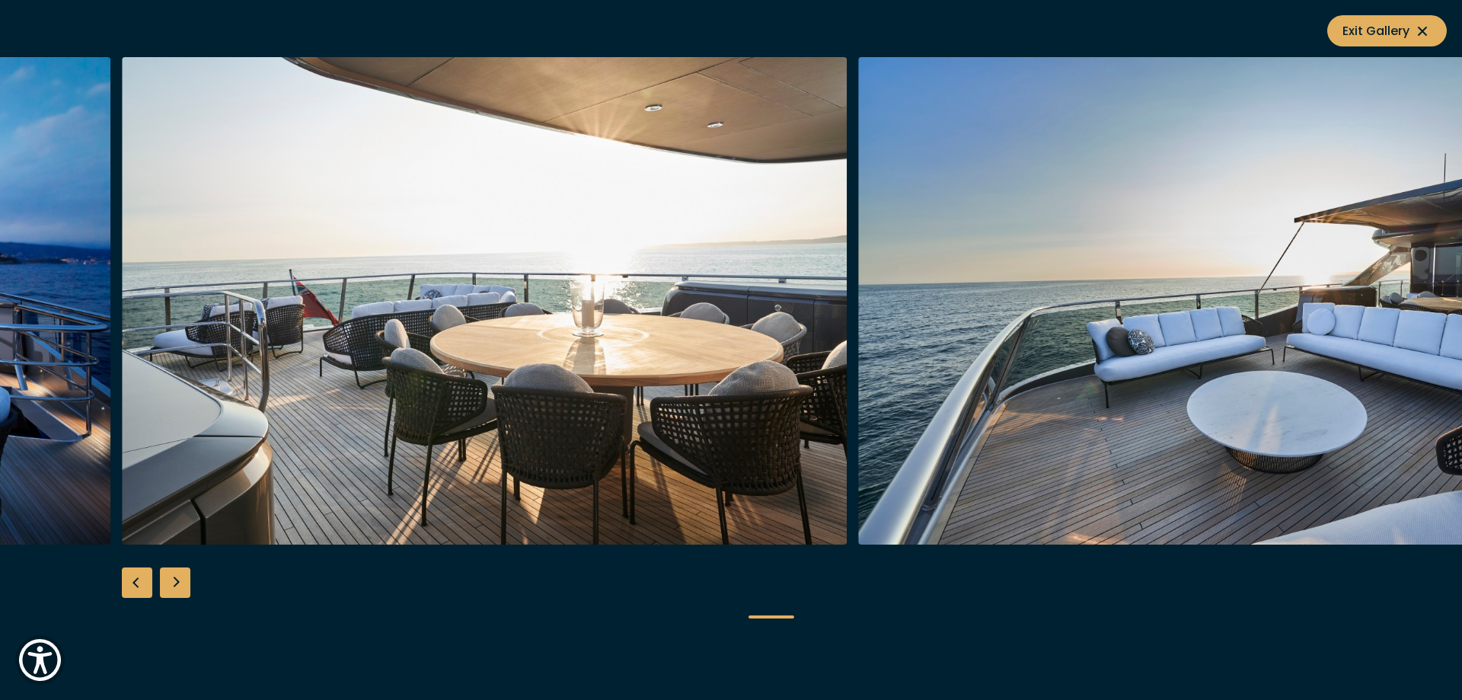
click at [131, 583] on div "Previous slide" at bounding box center [137, 582] width 30 height 30
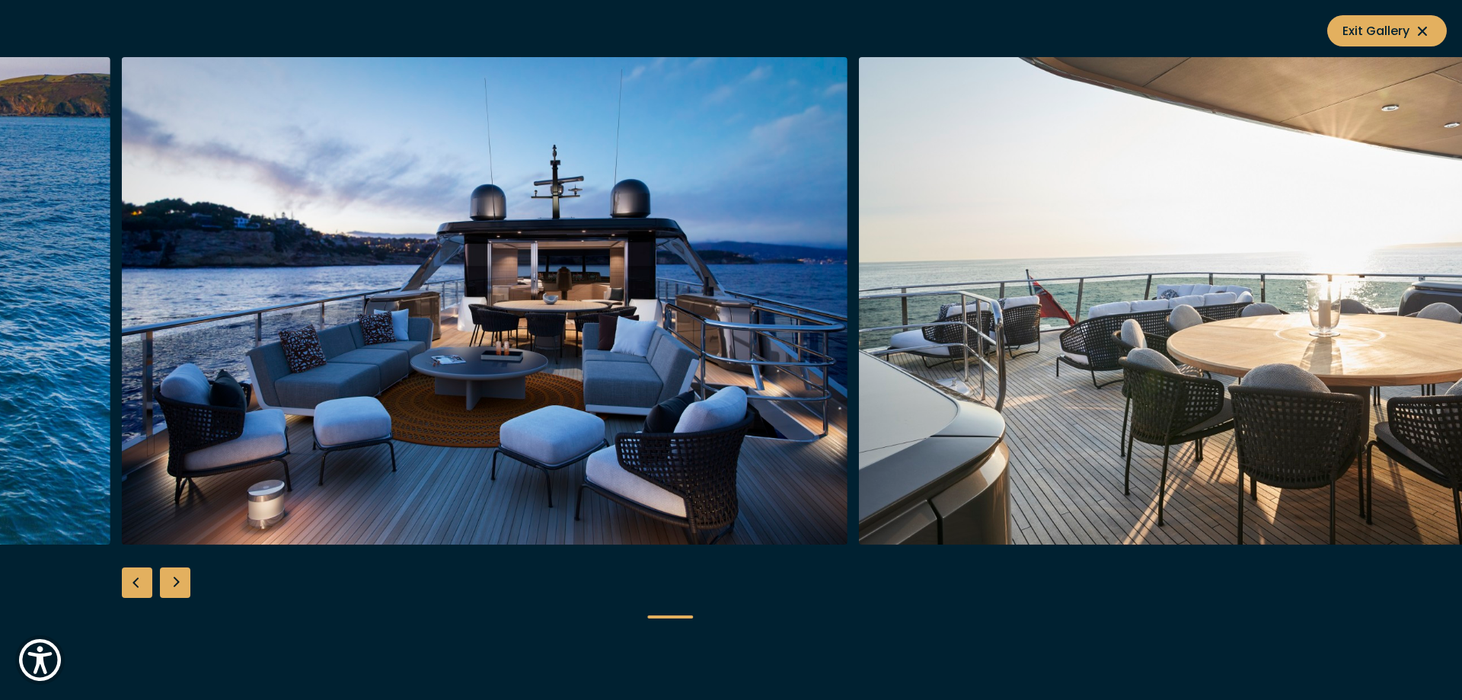
click at [131, 583] on div "Previous slide" at bounding box center [137, 582] width 30 height 30
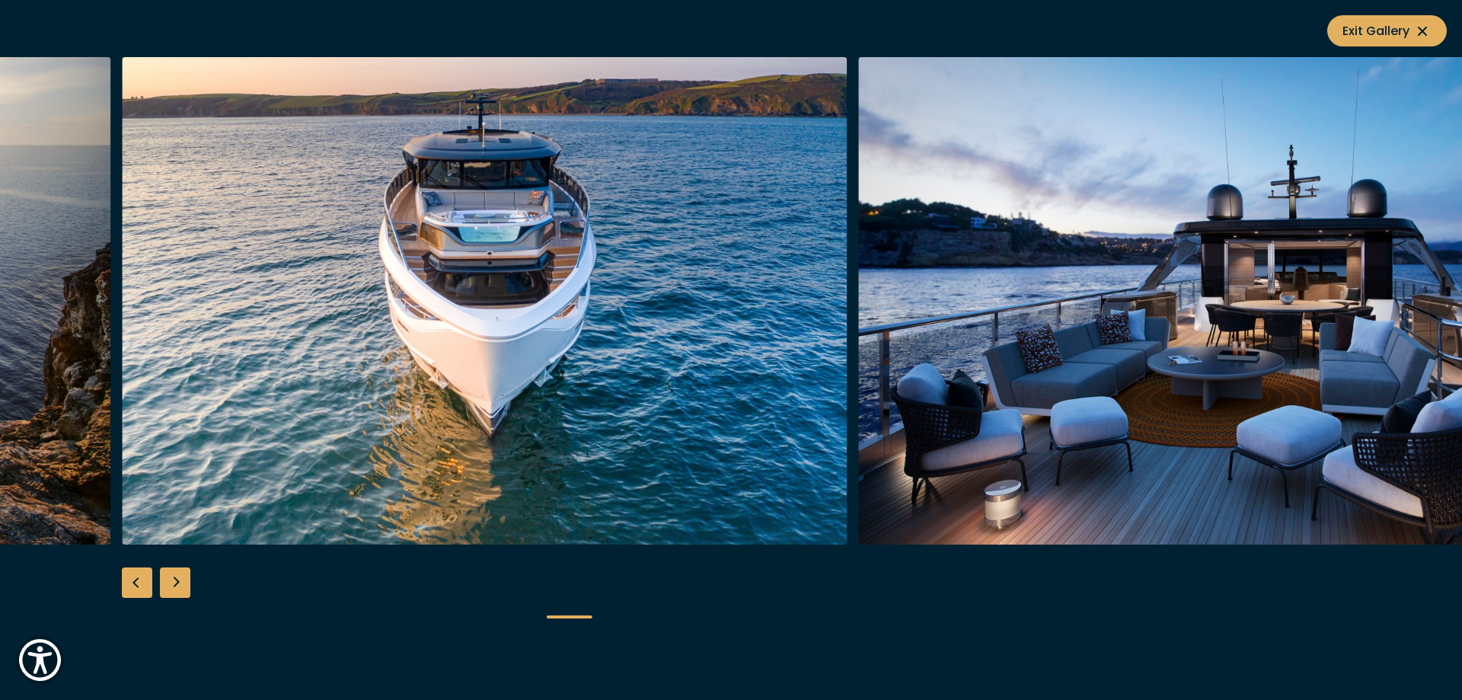
click at [131, 583] on div "Previous slide" at bounding box center [137, 582] width 30 height 30
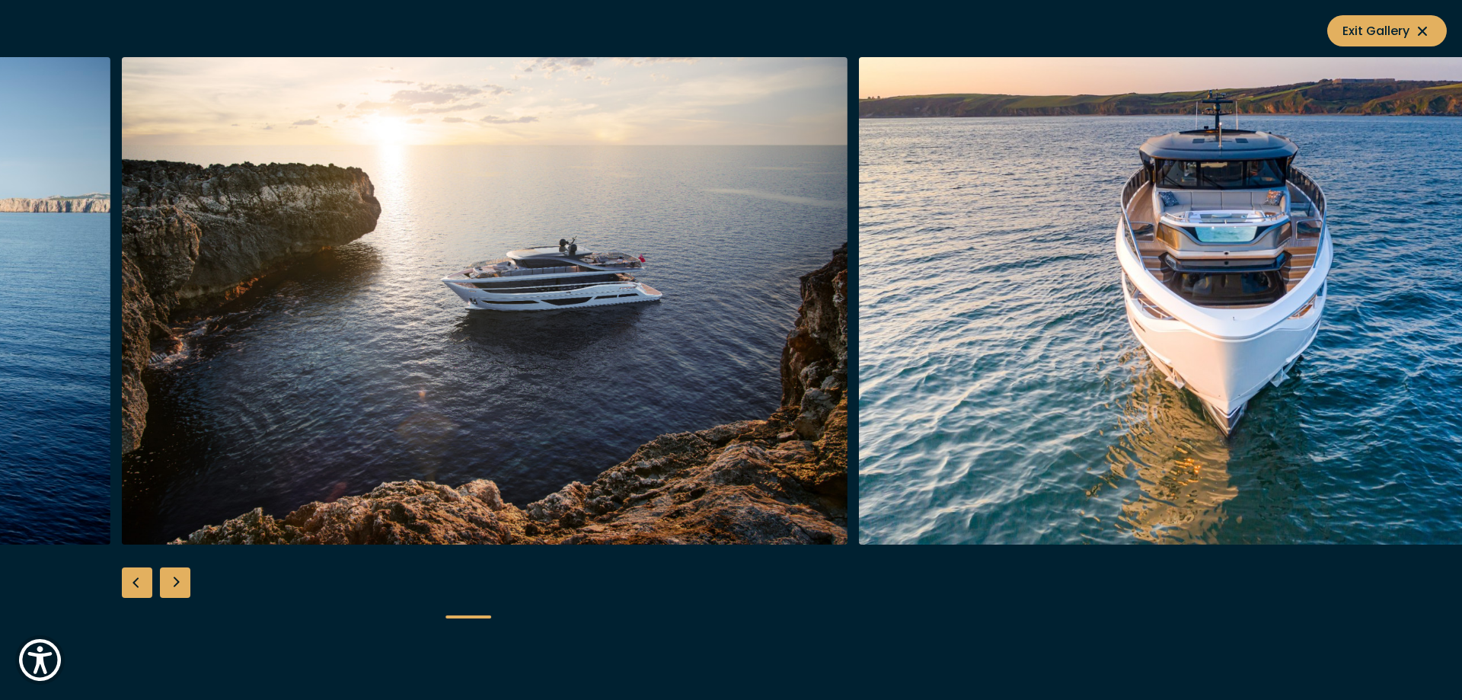
click at [131, 583] on div "Previous slide" at bounding box center [137, 582] width 30 height 30
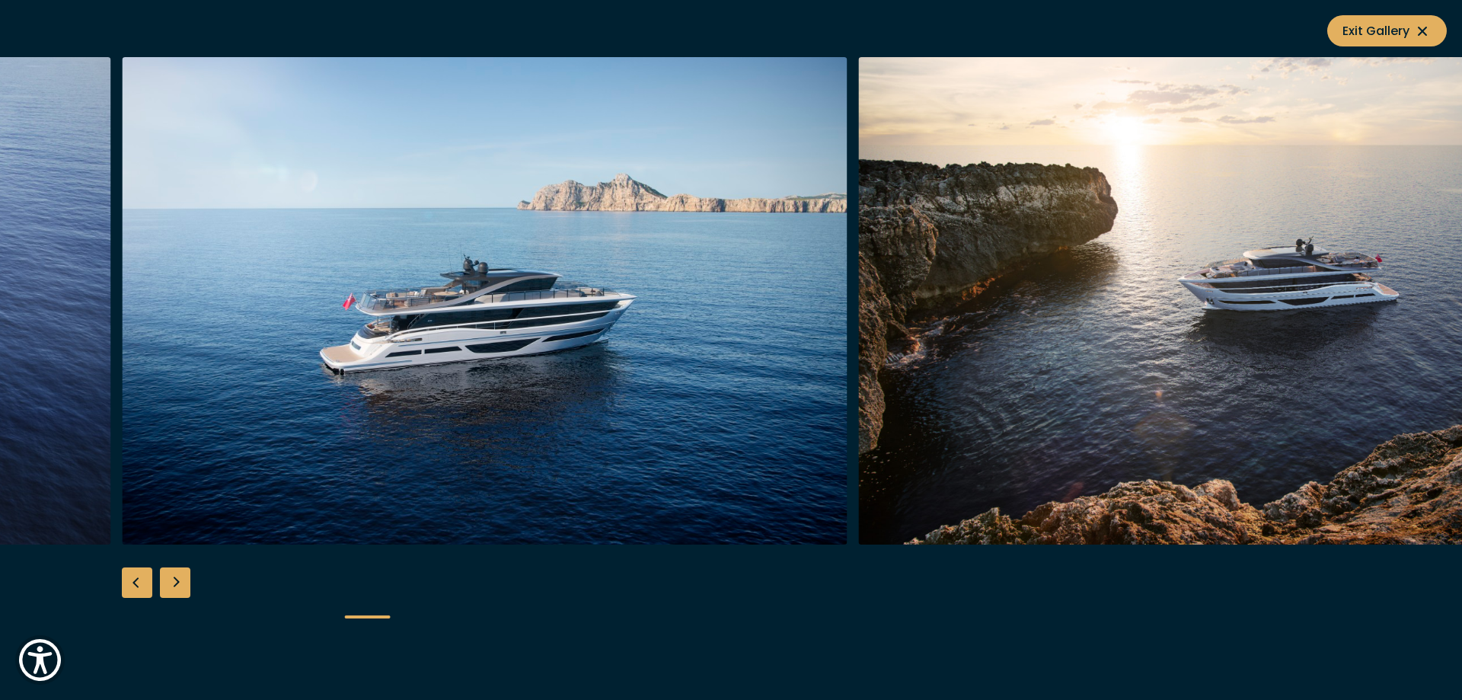
click at [431, 367] on img "button" at bounding box center [485, 300] width 726 height 487
click at [1431, 26] on icon at bounding box center [1423, 31] width 18 height 18
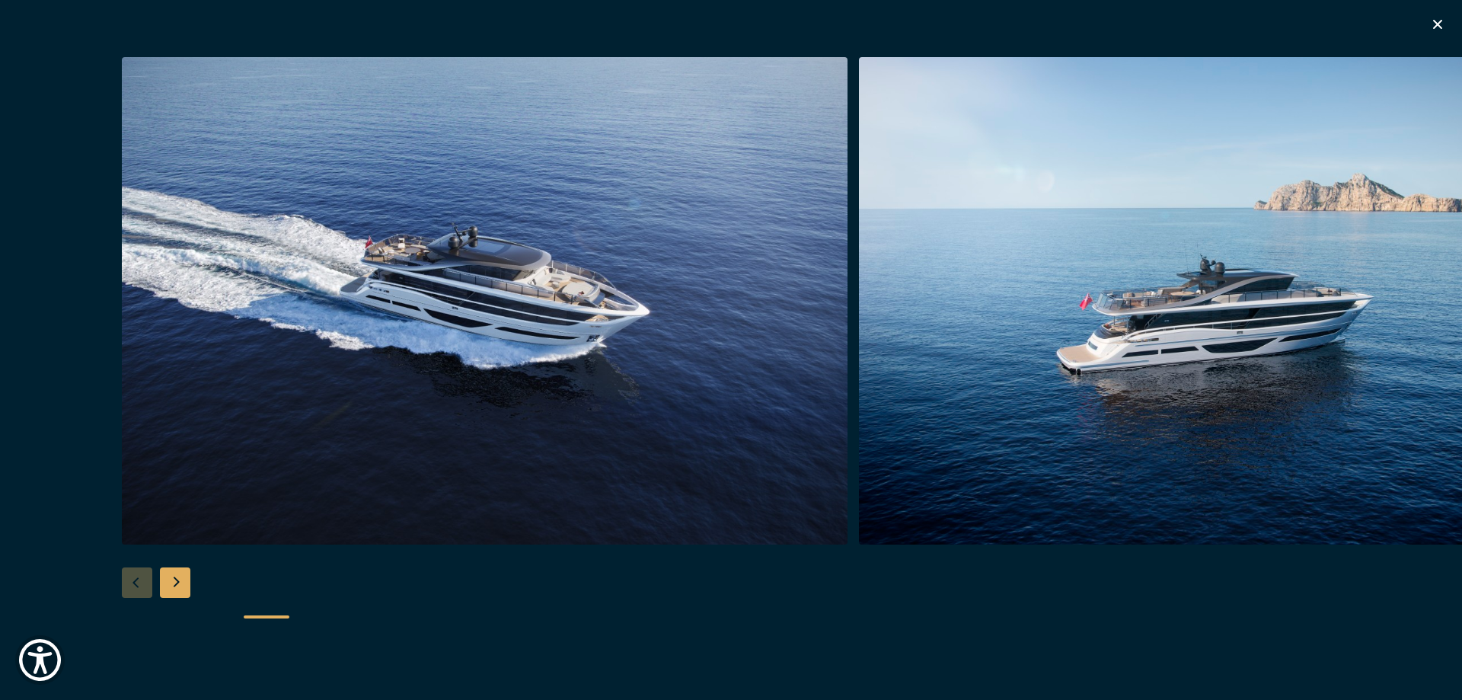
click at [1442, 28] on icon "button" at bounding box center [1437, 24] width 9 height 9
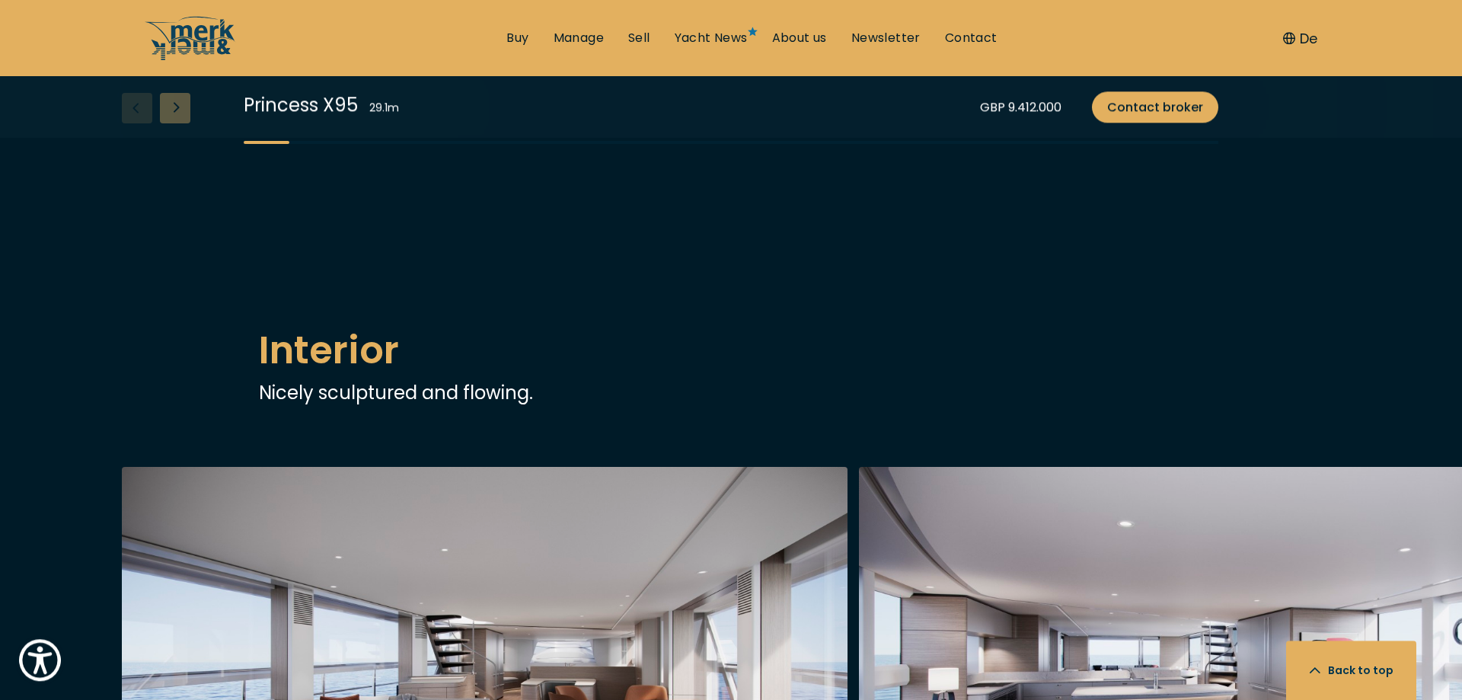
scroll to position [1684, 0]
